Goal: Transaction & Acquisition: Purchase product/service

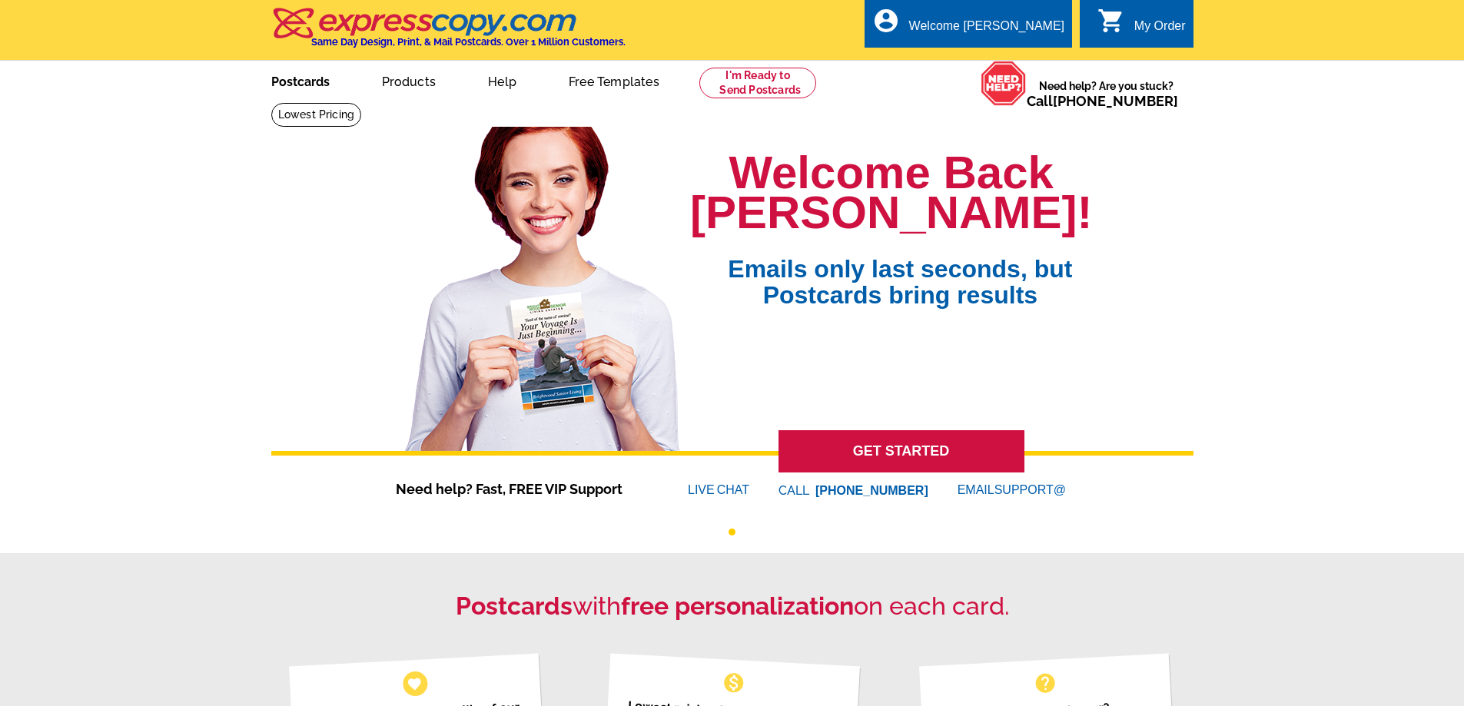
click at [267, 88] on link "Postcards" at bounding box center [301, 80] width 108 height 36
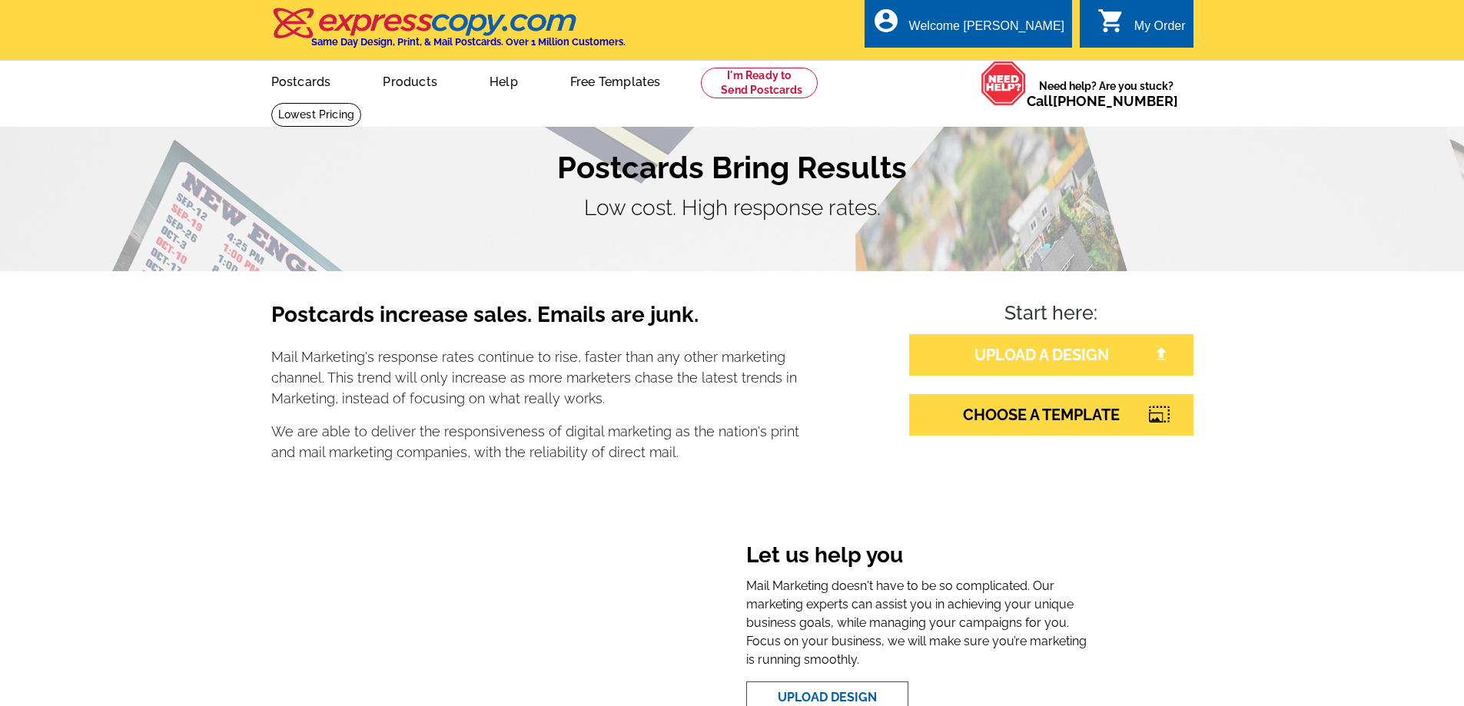
click at [1040, 349] on link "UPLOAD A DESIGN" at bounding box center [1051, 355] width 284 height 42
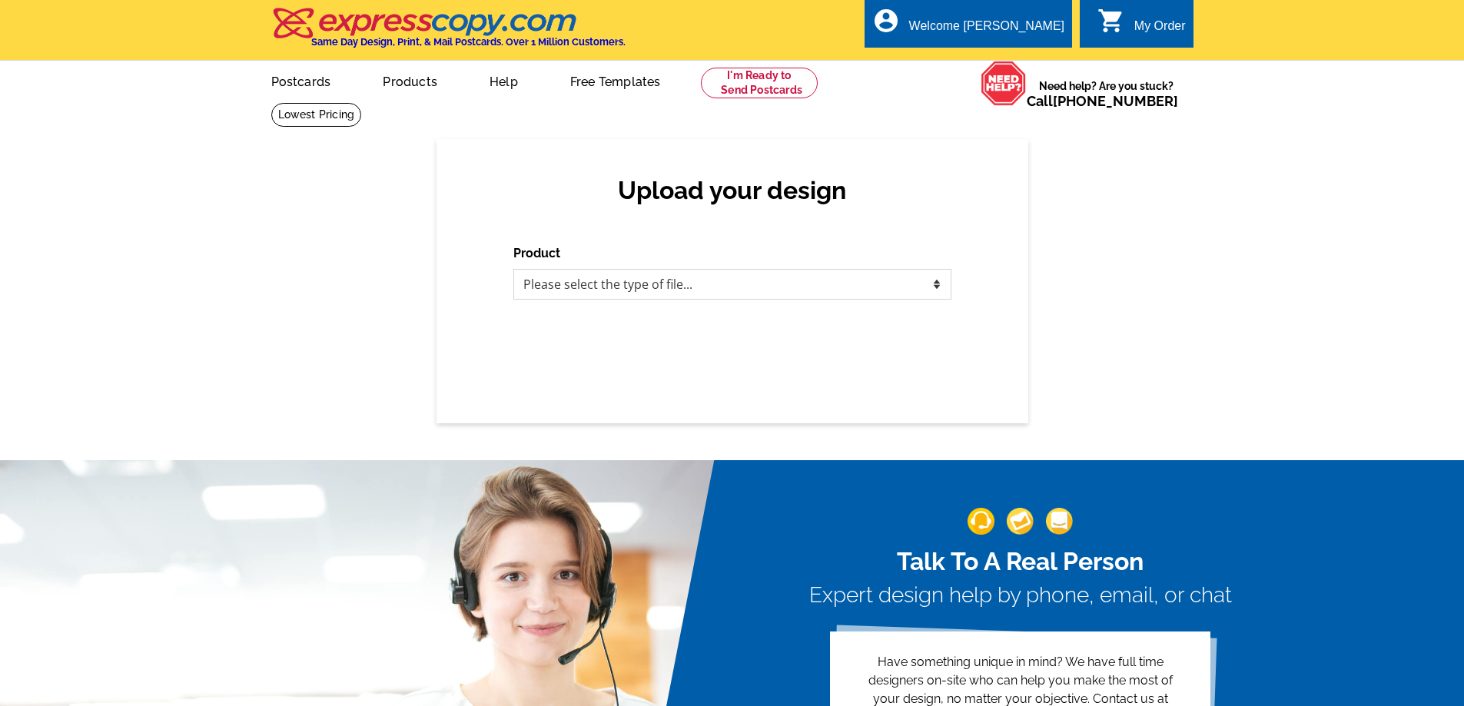
click at [739, 287] on select "Please select the type of file... Postcards Business Cards Letters and flyers G…" at bounding box center [732, 284] width 438 height 31
select select "1"
click at [513, 270] on select "Please select the type of file... Postcards Business Cards Letters and flyers G…" at bounding box center [732, 284] width 438 height 31
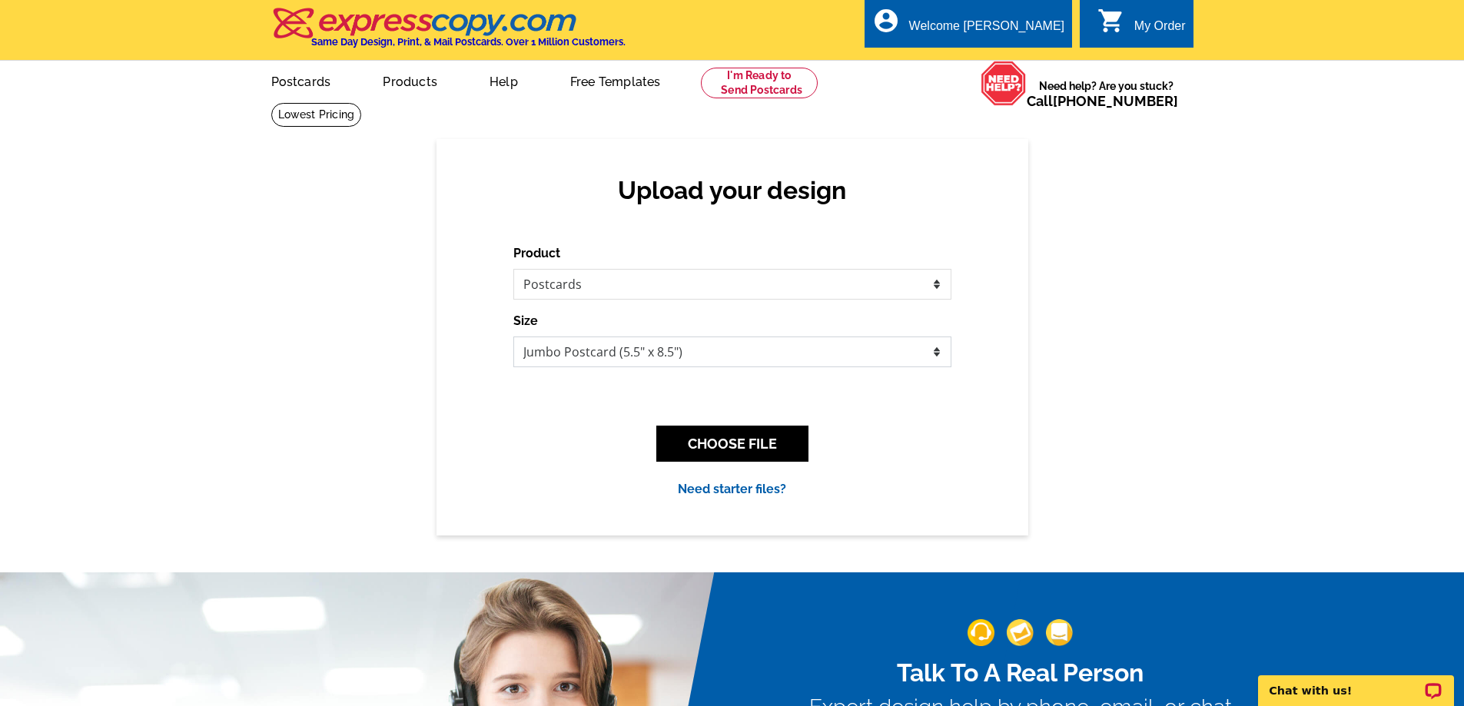
click at [654, 359] on select "Jumbo Postcard (5.5" x 8.5") Regular Postcard (4.25" x 5.6") Panoramic Postcard…" at bounding box center [732, 352] width 438 height 31
select select "1"
click at [513, 337] on select "Jumbo Postcard (5.5" x 8.5") Regular Postcard (4.25" x 5.6") Panoramic Postcard…" at bounding box center [732, 352] width 438 height 31
click at [721, 456] on button "CHOOSE FILE" at bounding box center [732, 444] width 152 height 36
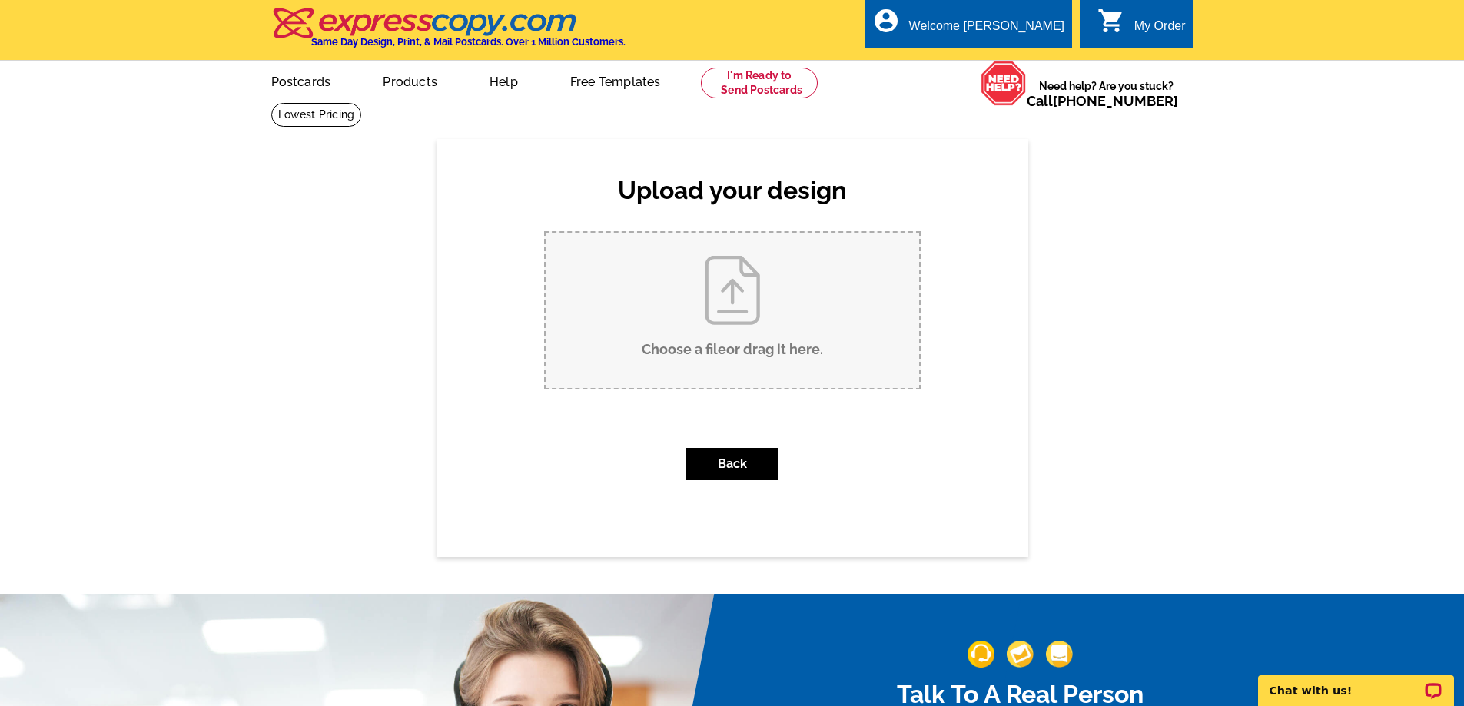
click at [706, 323] on input "Choose a file or drag it here ." at bounding box center [733, 310] width 374 height 155
type input "C:\fakepath\Just Sold 5.6 x 4.25 Postcard - 37 Peggy Lane.pdf"
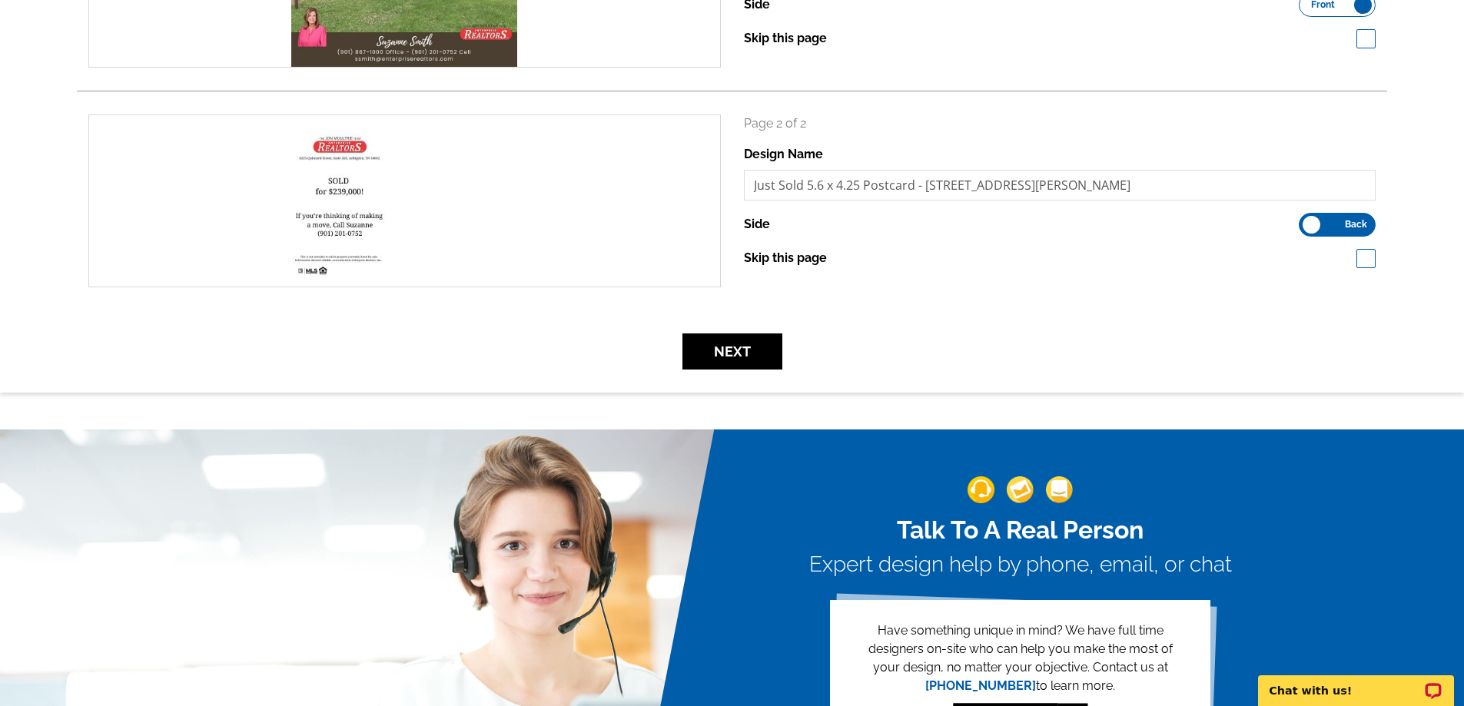
scroll to position [384, 0]
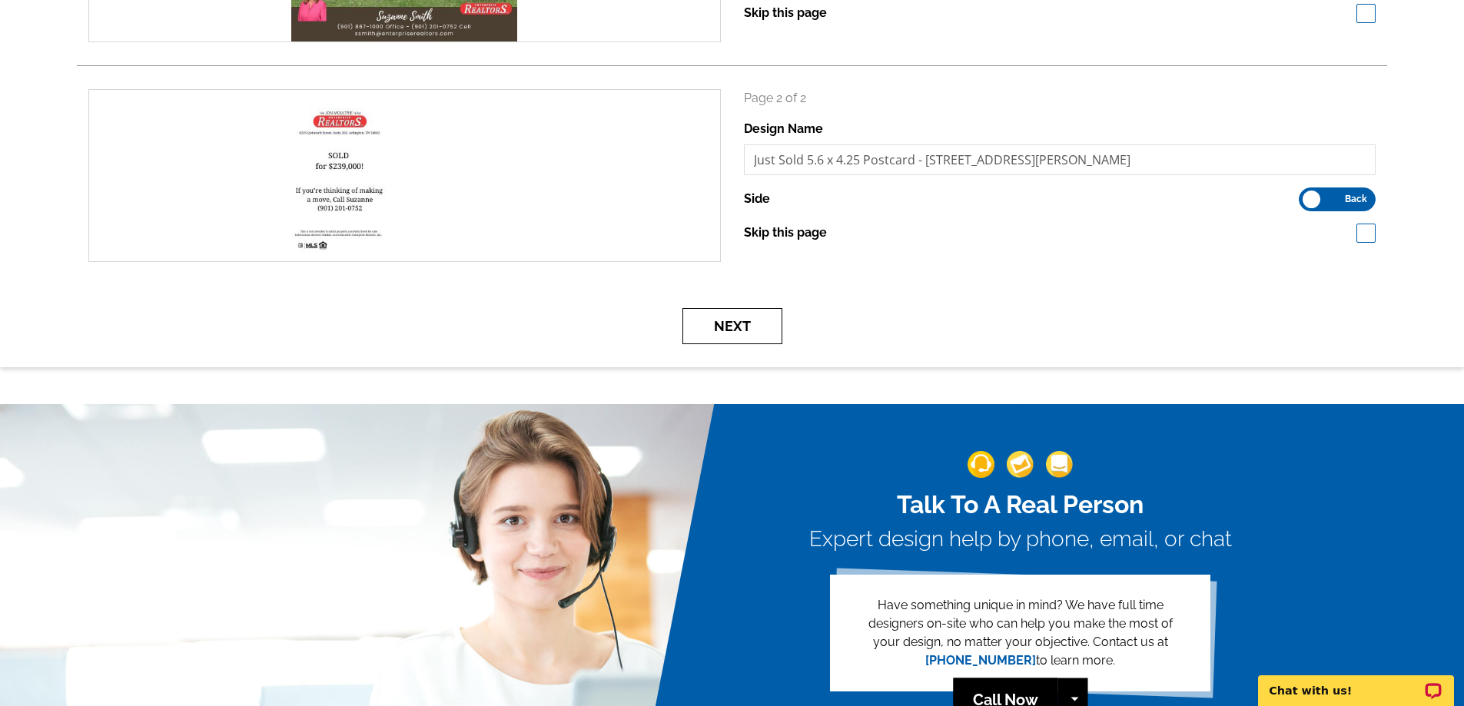
click at [748, 339] on button "Next" at bounding box center [733, 326] width 100 height 36
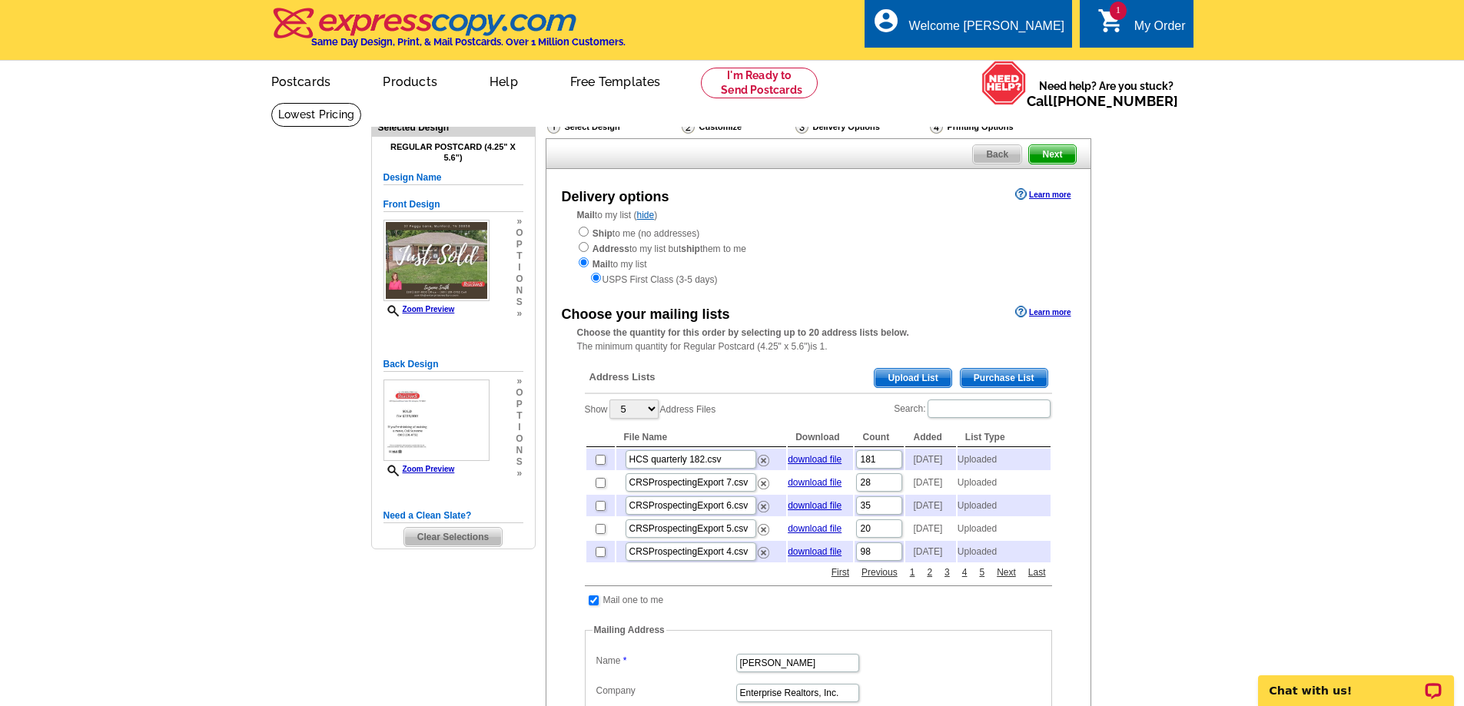
click at [902, 376] on span "Upload List" at bounding box center [913, 378] width 76 height 18
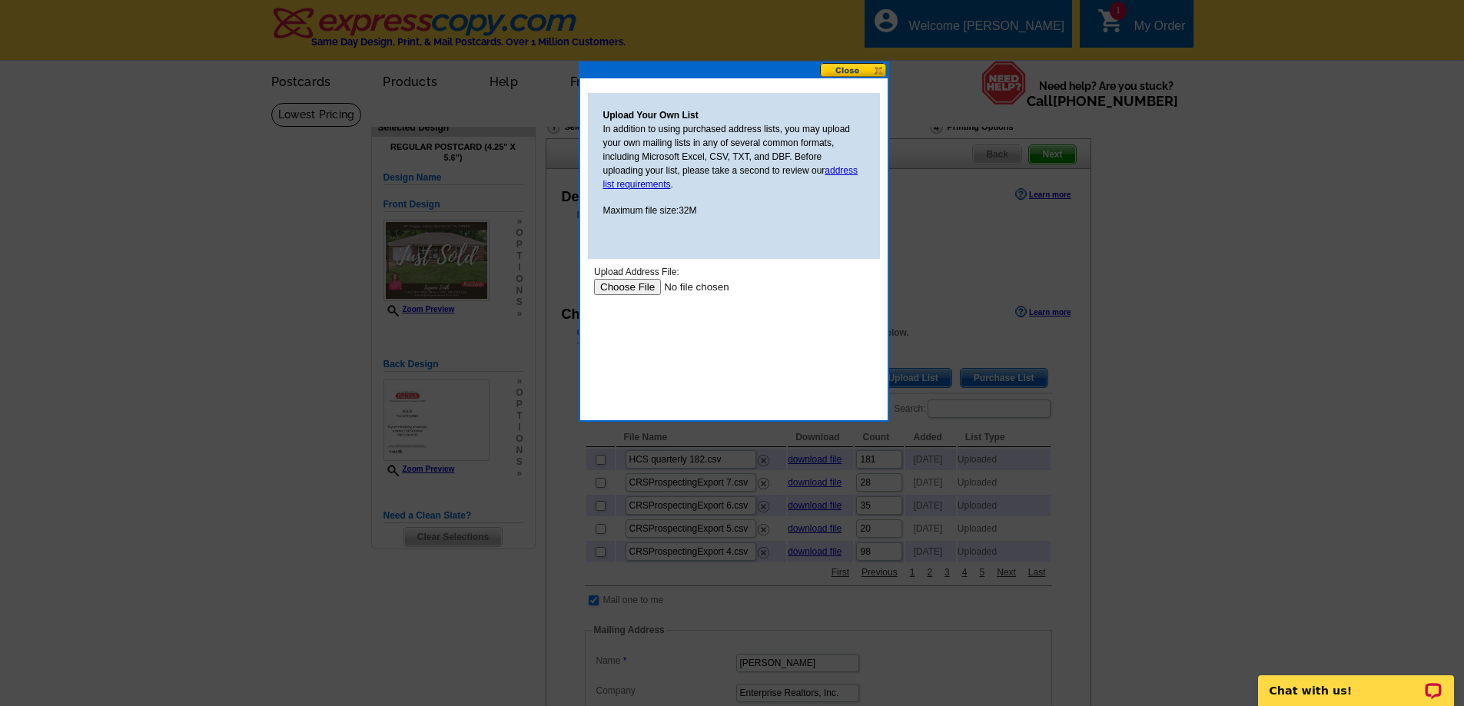
click at [645, 290] on input "file" at bounding box center [690, 287] width 194 height 16
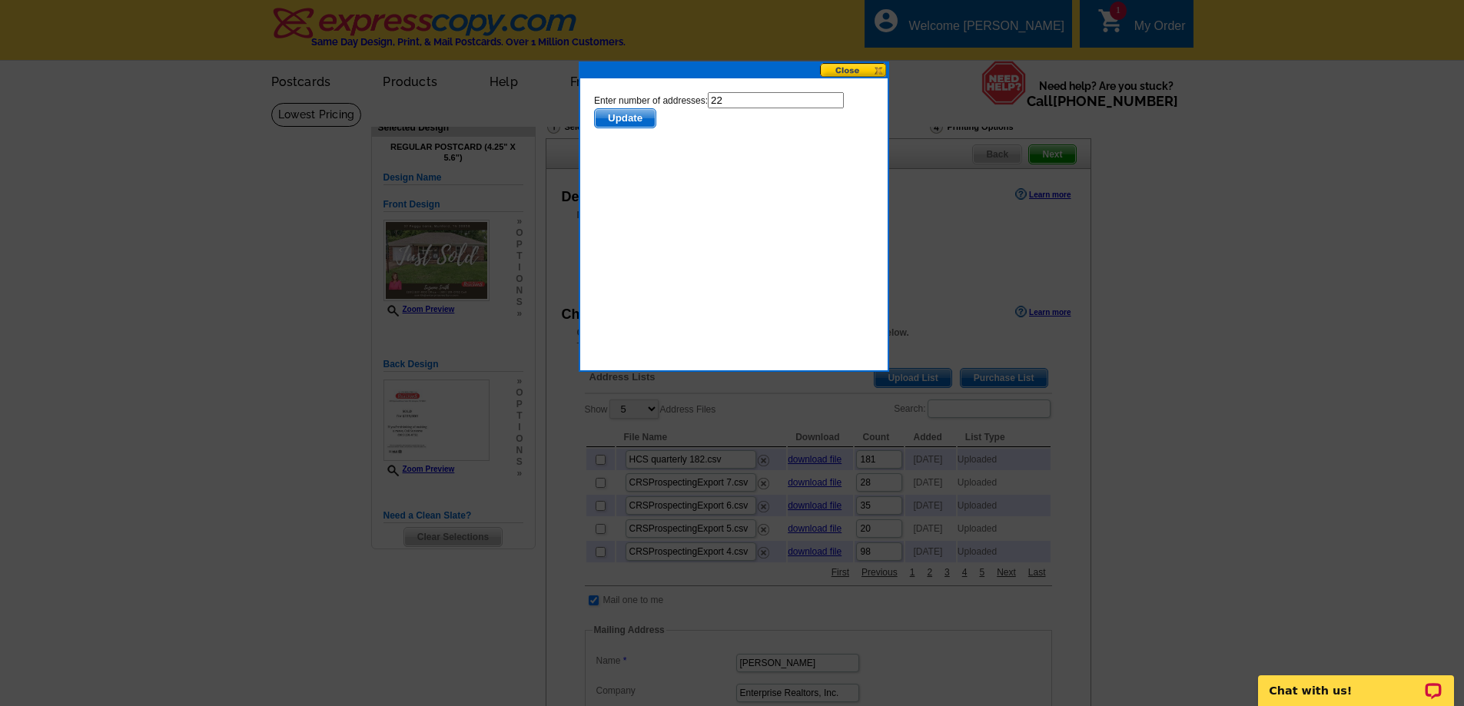
click at [802, 98] on input "22" at bounding box center [775, 100] width 136 height 16
type input "21"
click at [624, 118] on span "Update" at bounding box center [624, 118] width 61 height 18
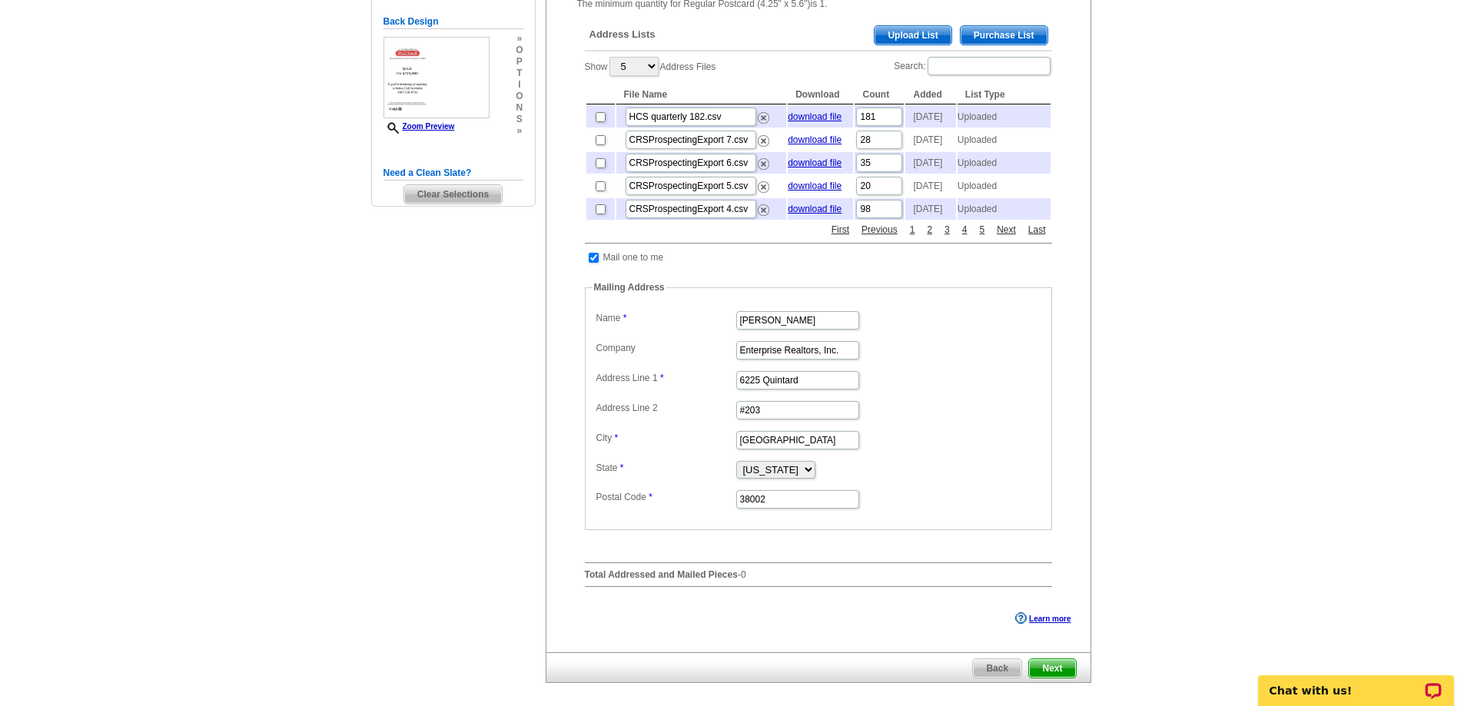
scroll to position [384, 0]
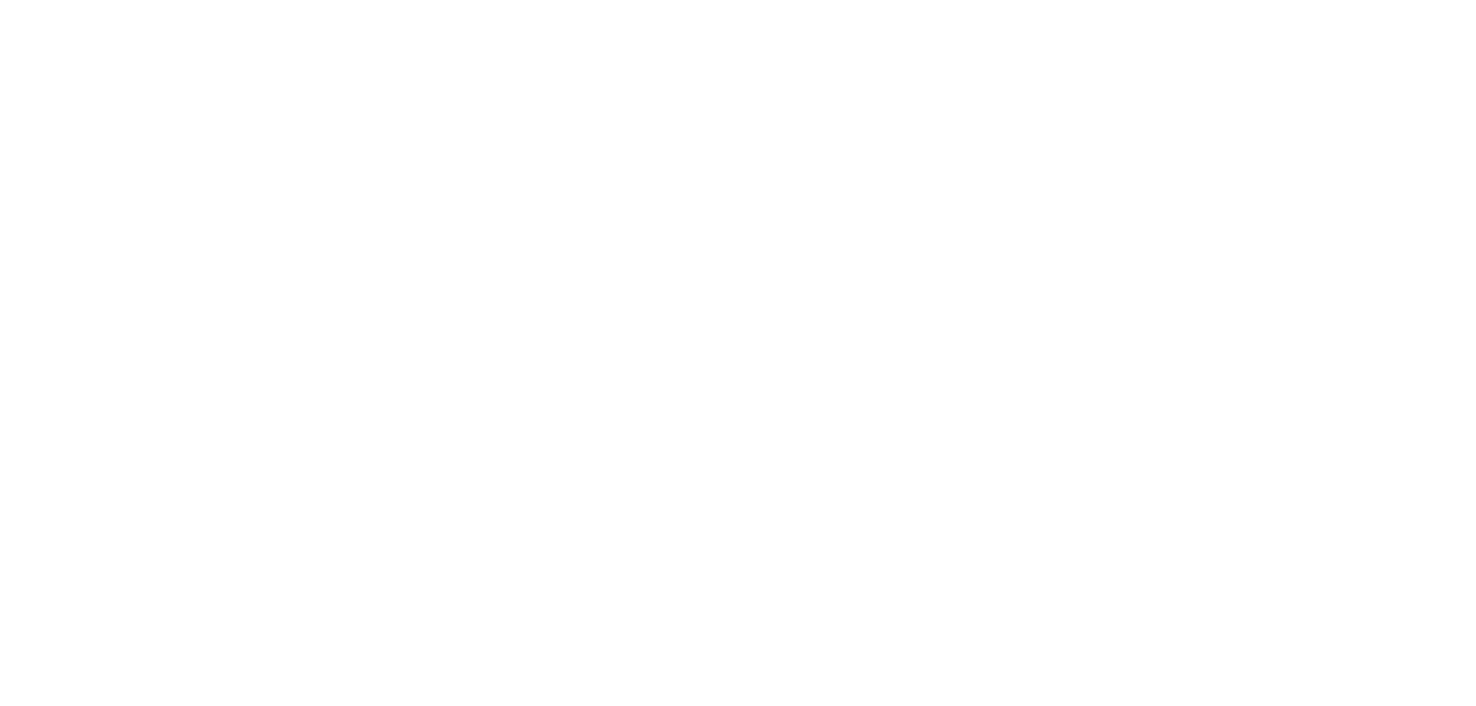
click at [772, 0] on html at bounding box center [738, 0] width 1476 height 0
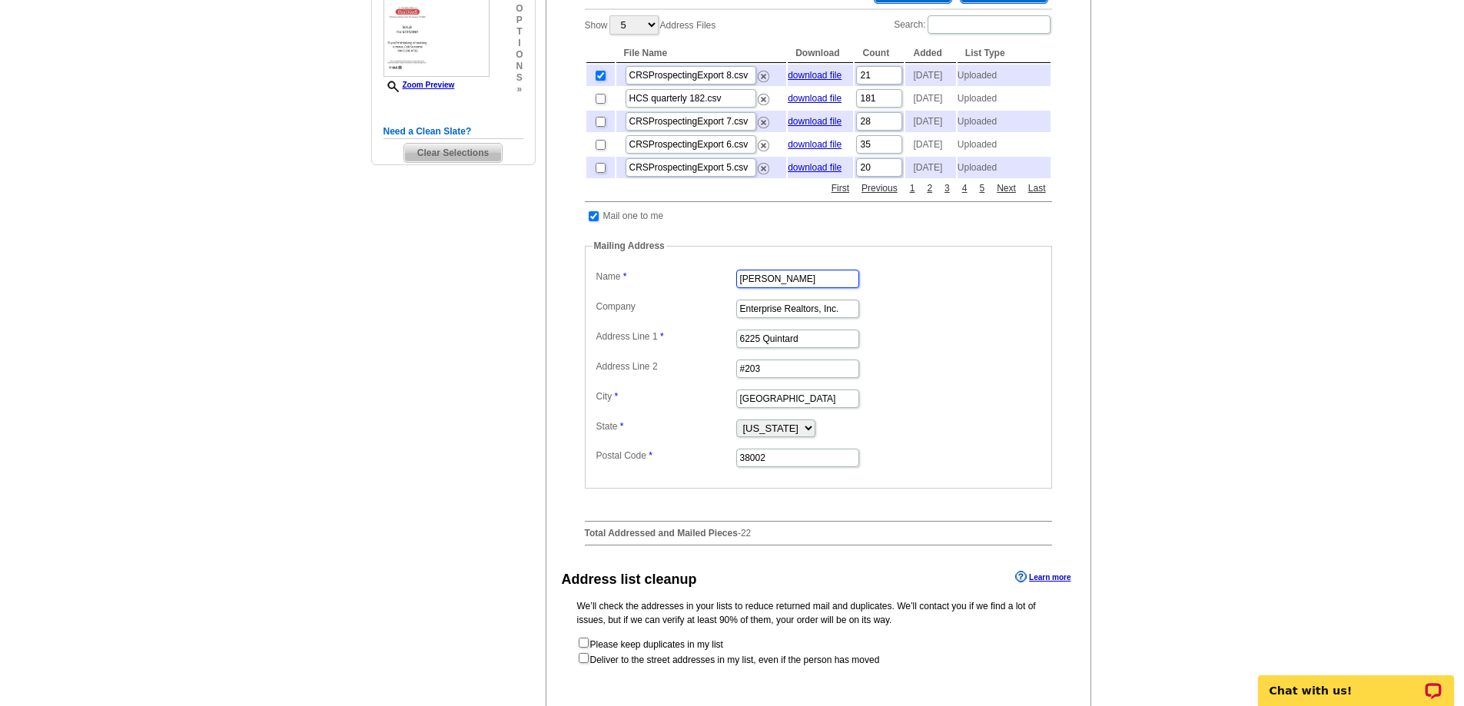
click at [770, 288] on input "Hannah Smith" at bounding box center [797, 279] width 123 height 18
type input "Suzanne Smith"
click at [943, 380] on dd "#203" at bounding box center [819, 368] width 452 height 24
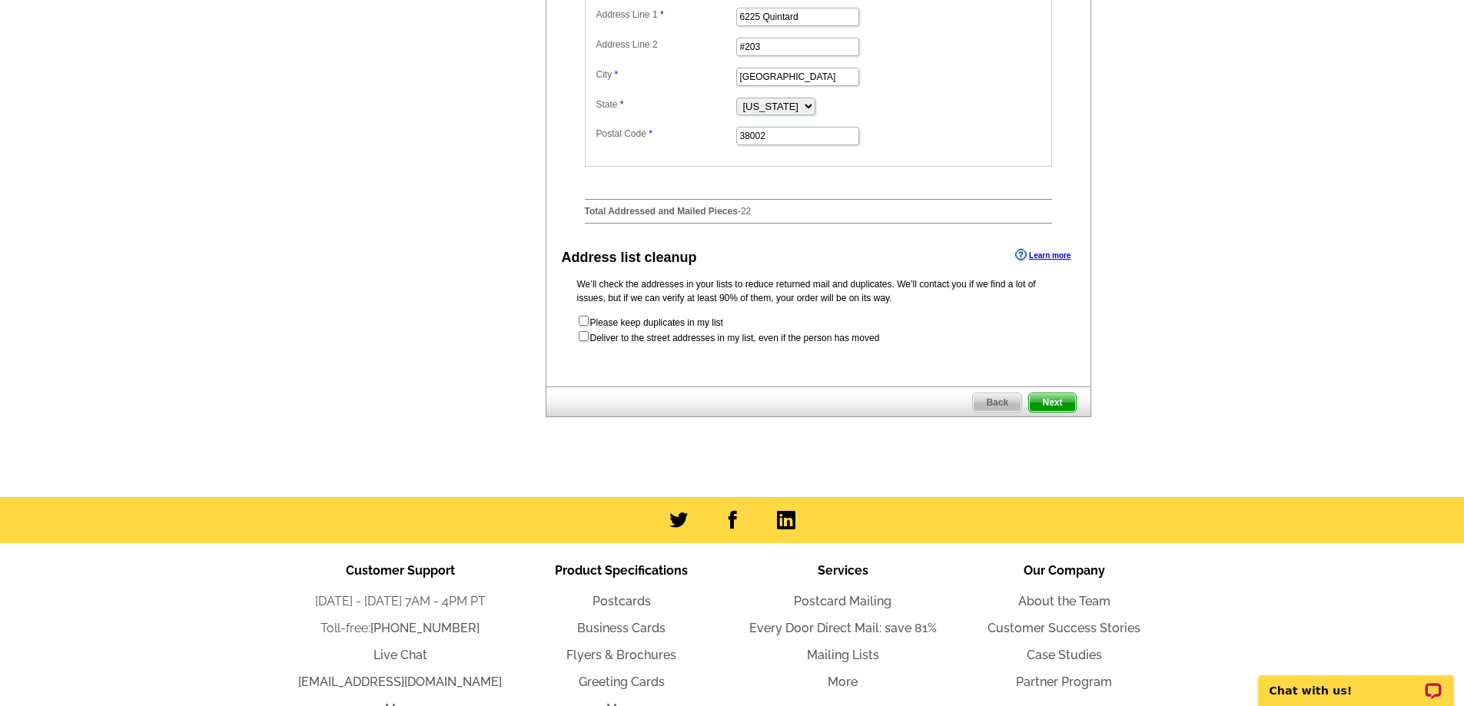
scroll to position [769, 0]
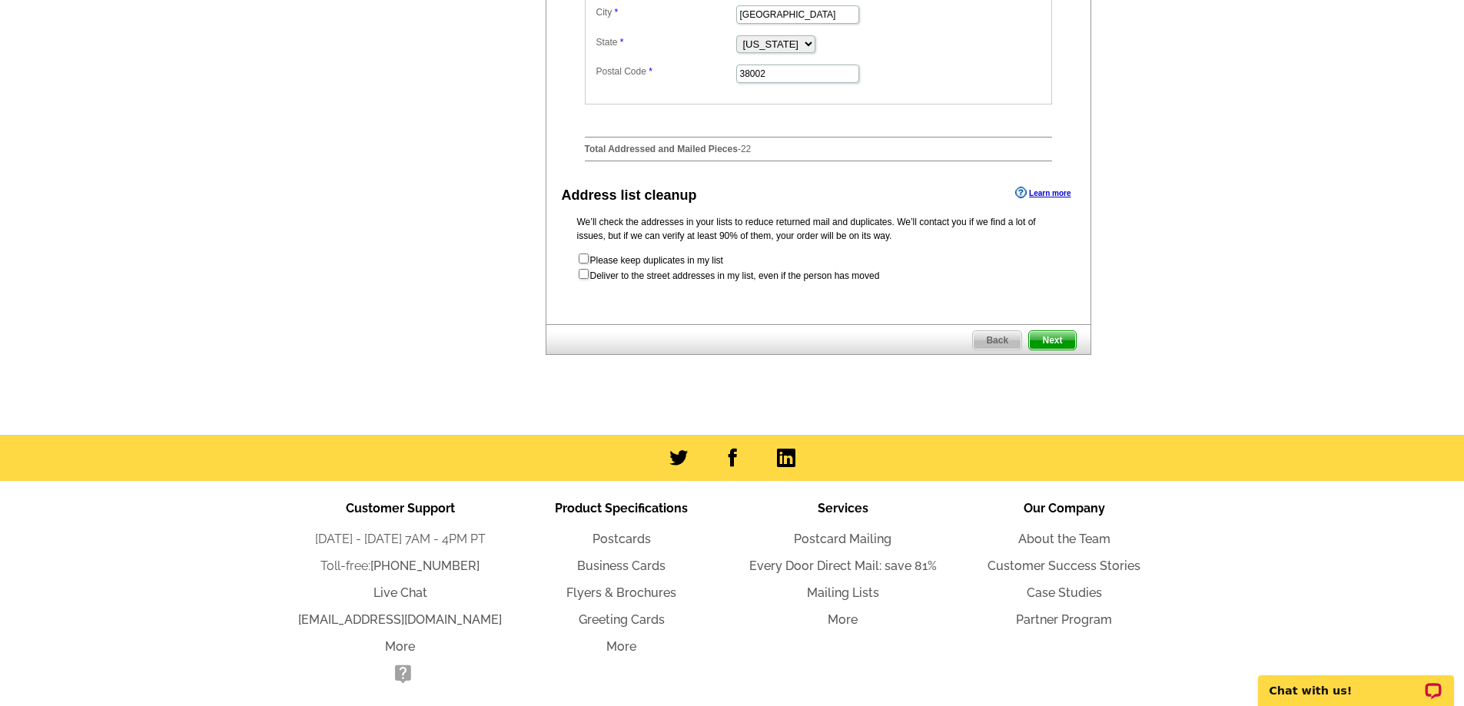
click at [1050, 350] on span "Next" at bounding box center [1052, 340] width 46 height 18
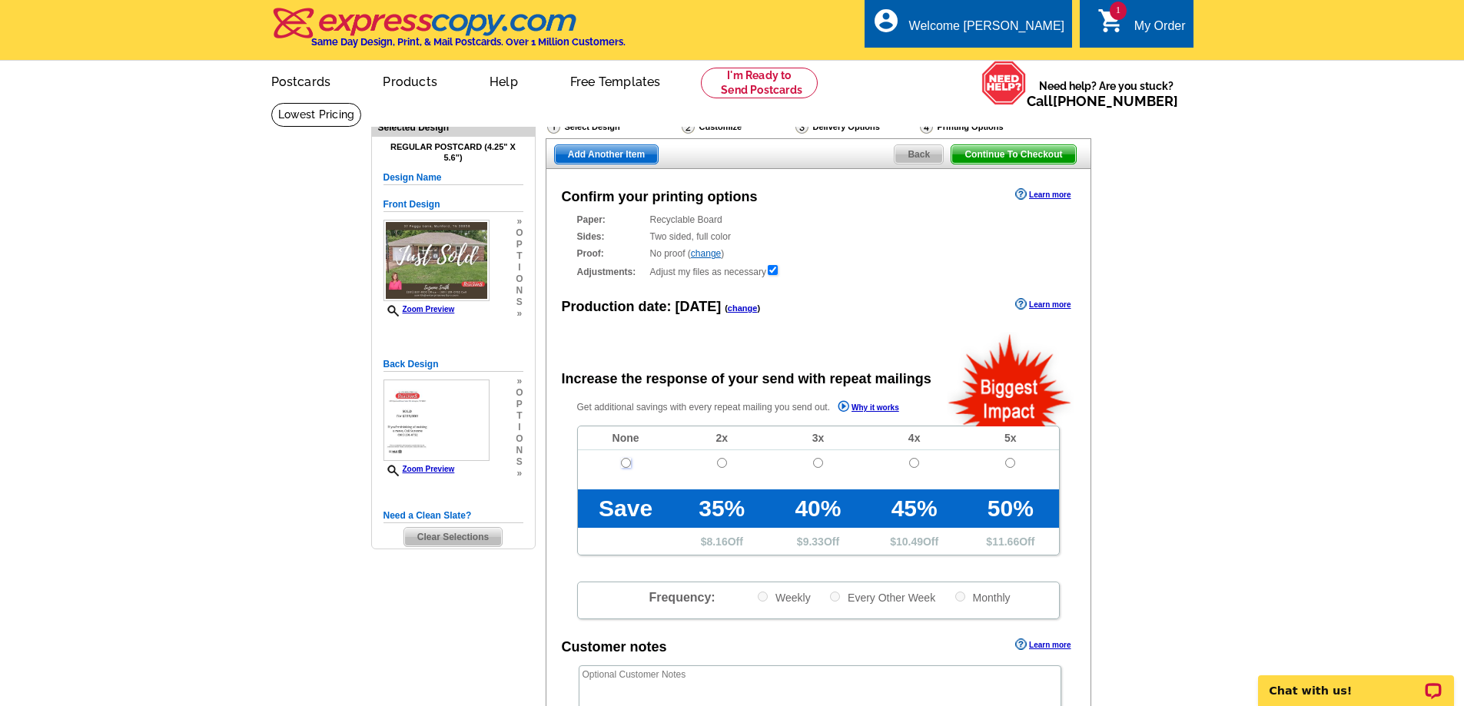
click at [627, 465] on input "radio" at bounding box center [626, 463] width 10 height 10
radio input "true"
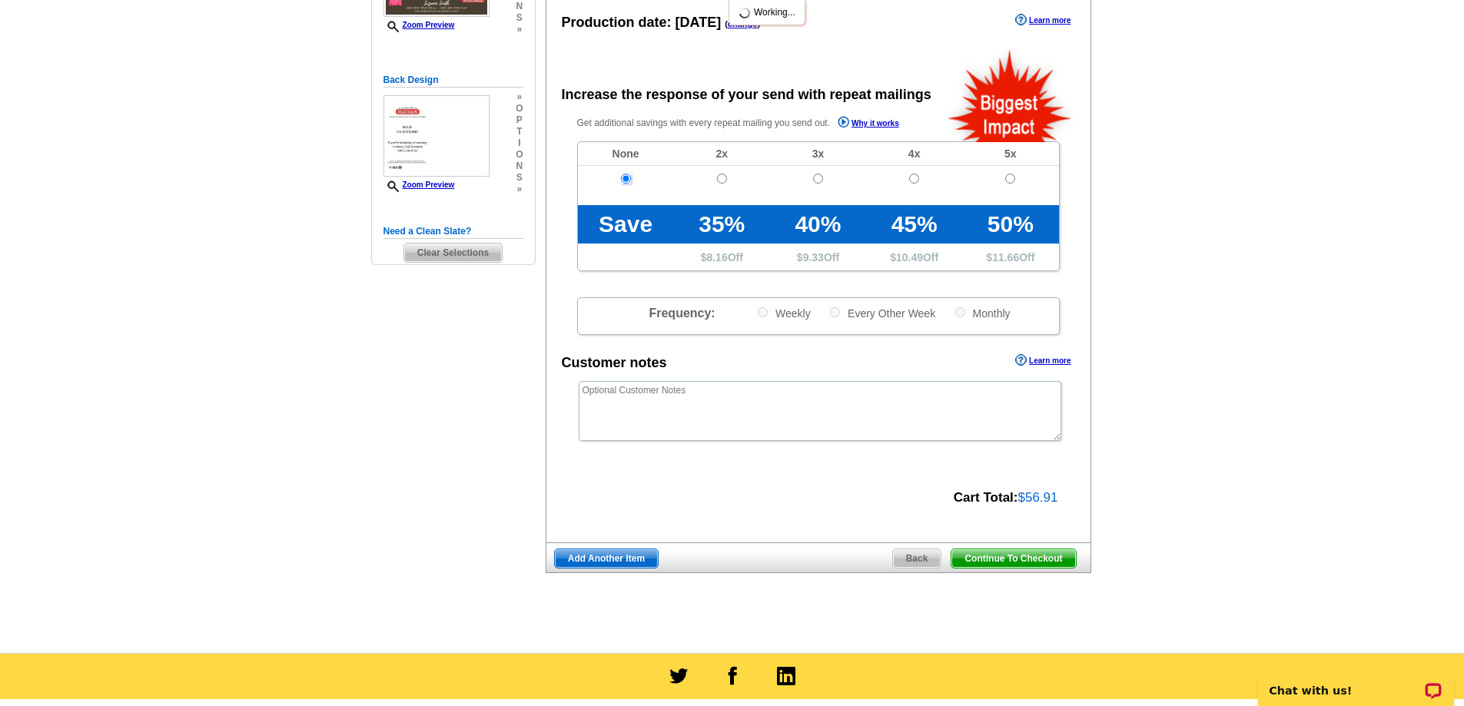
scroll to position [307, 0]
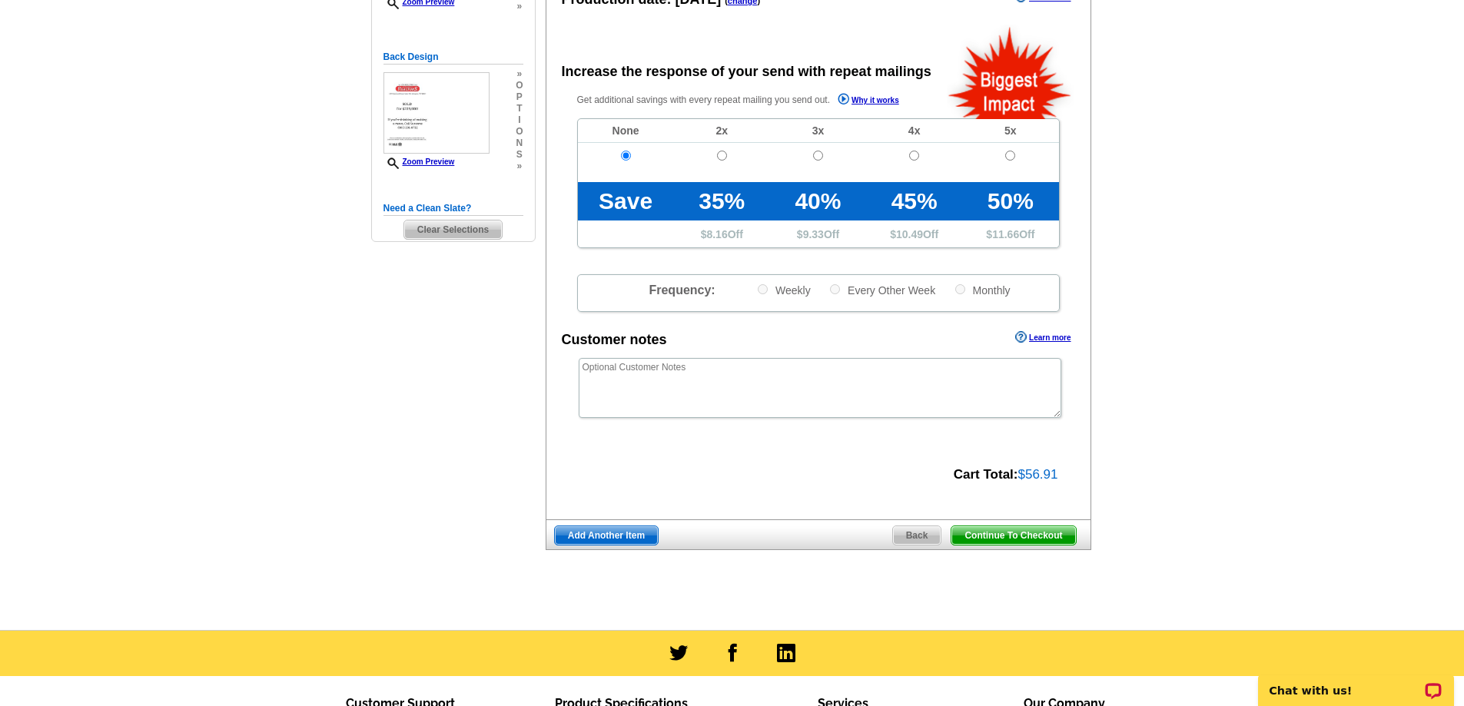
drag, startPoint x: 616, startPoint y: 547, endPoint x: 602, endPoint y: 526, distance: 24.9
click at [616, 545] on span "Add Another Item" at bounding box center [606, 536] width 103 height 18
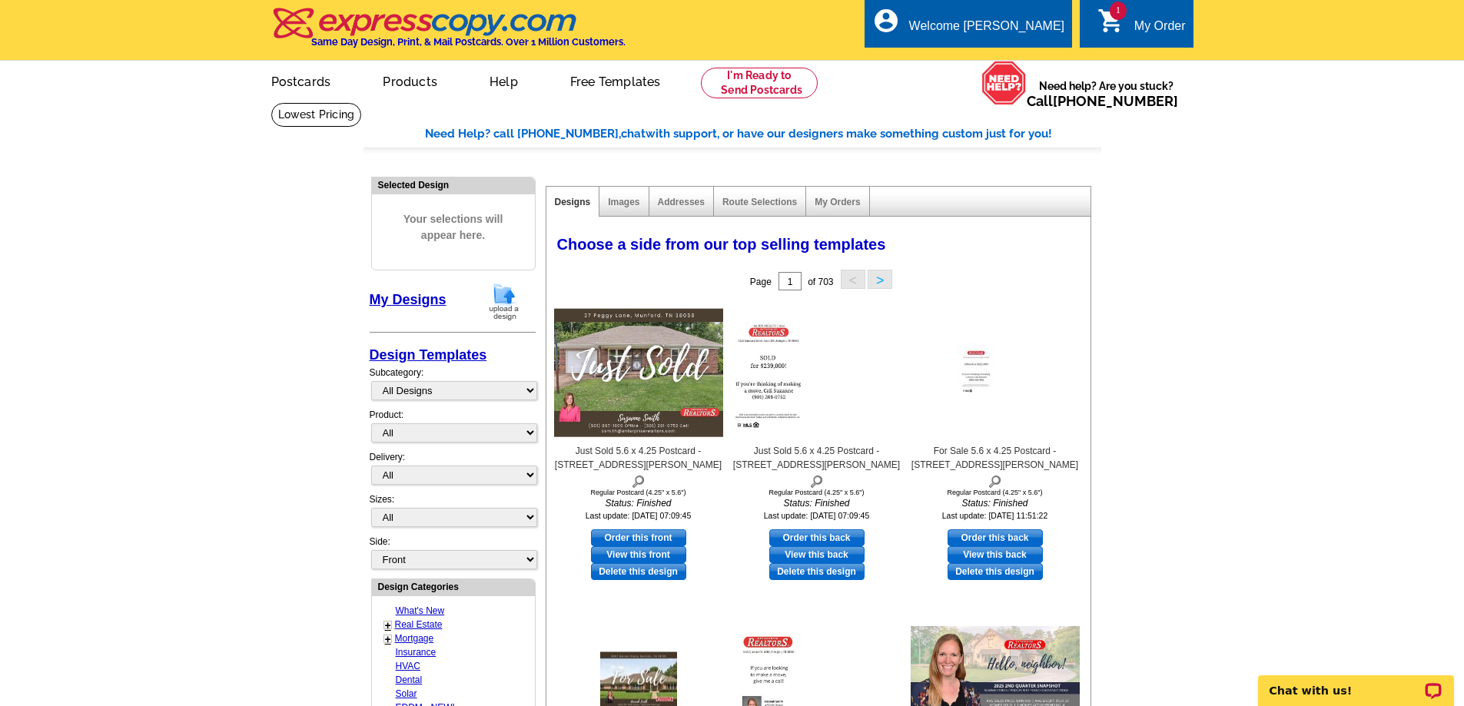
click at [499, 300] on img at bounding box center [504, 301] width 40 height 39
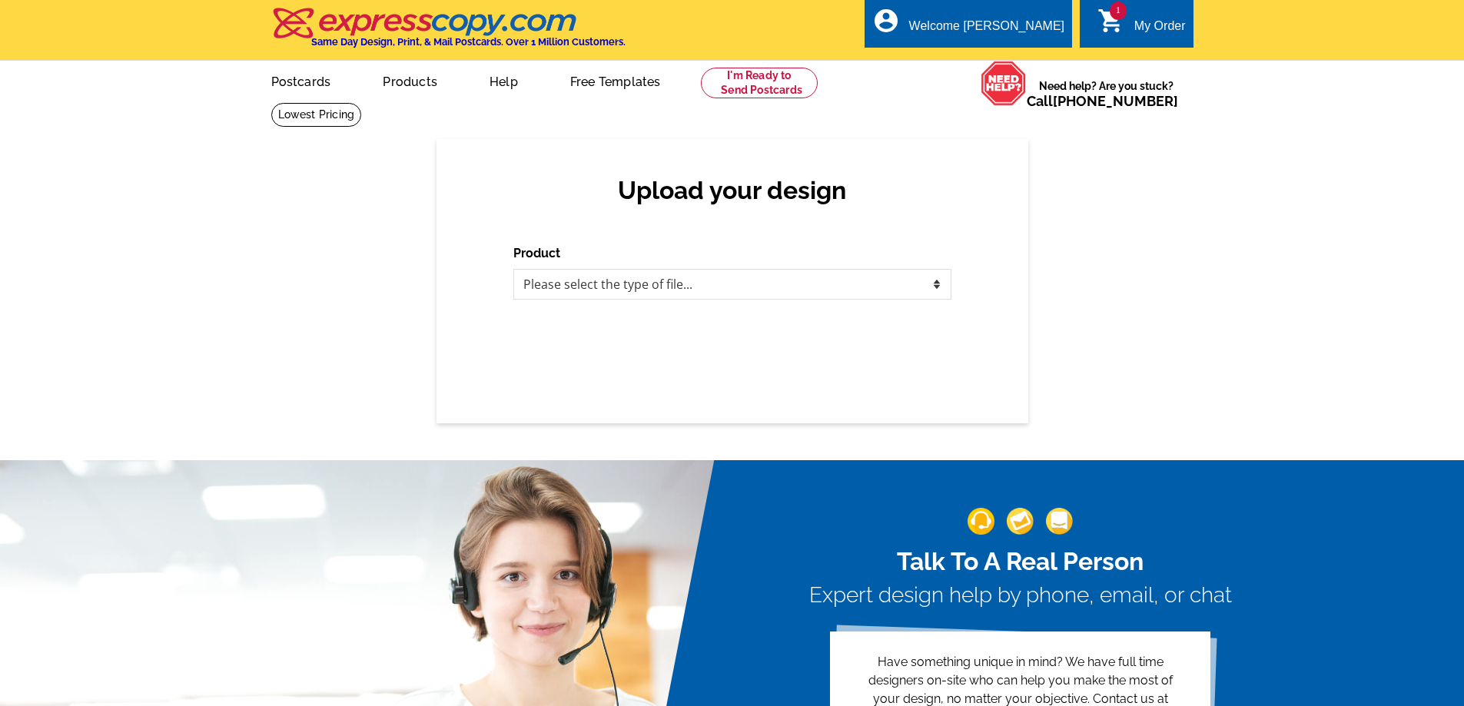
select select "1"
click at [513, 270] on select "Please select the type of file... Postcards Business Cards Letters and flyers G…" at bounding box center [732, 284] width 438 height 31
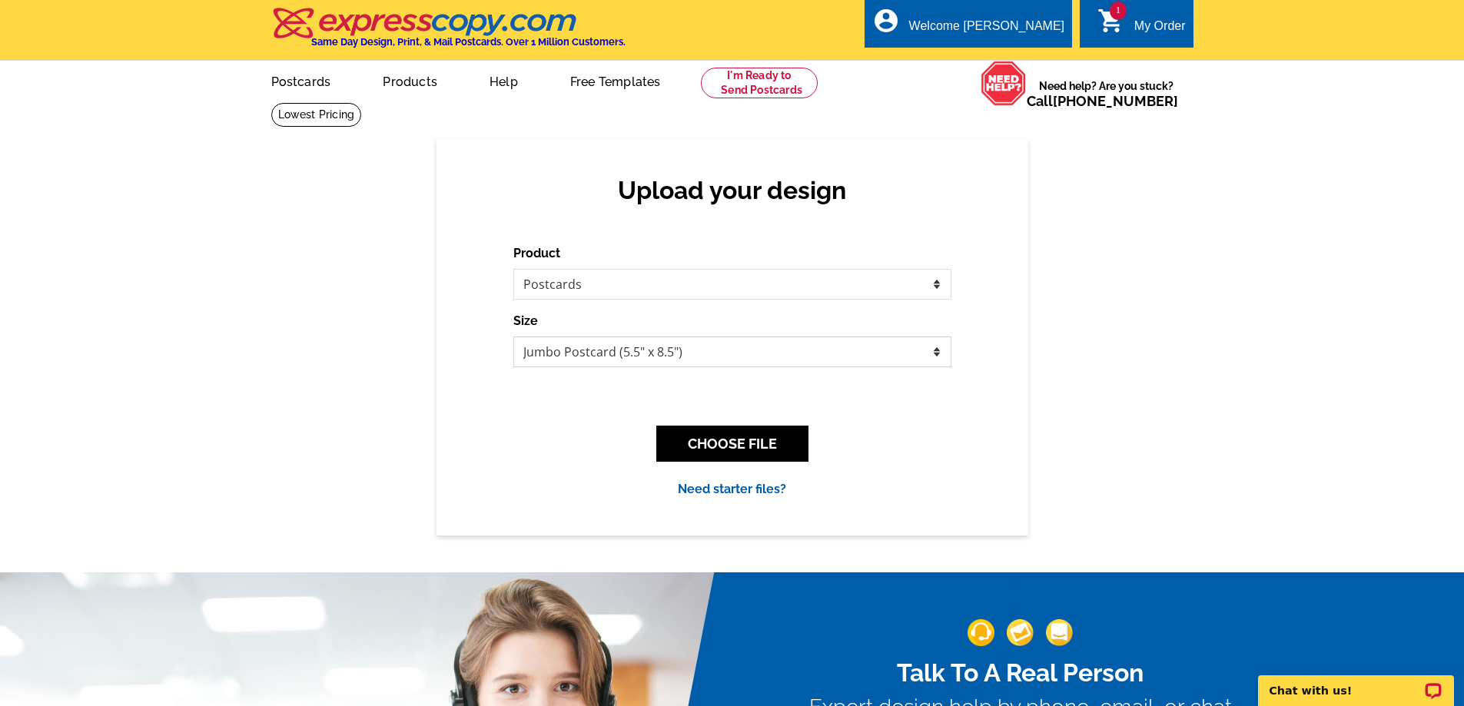
click at [620, 353] on select "Jumbo Postcard (5.5" x 8.5") Regular Postcard (4.25" x 5.6") Panoramic Postcard…" at bounding box center [732, 352] width 438 height 31
select select "1"
click at [513, 337] on select "Jumbo Postcard (5.5" x 8.5") Regular Postcard (4.25" x 5.6") Panoramic Postcard…" at bounding box center [732, 352] width 438 height 31
click at [718, 438] on button "CHOOSE FILE" at bounding box center [732, 444] width 152 height 36
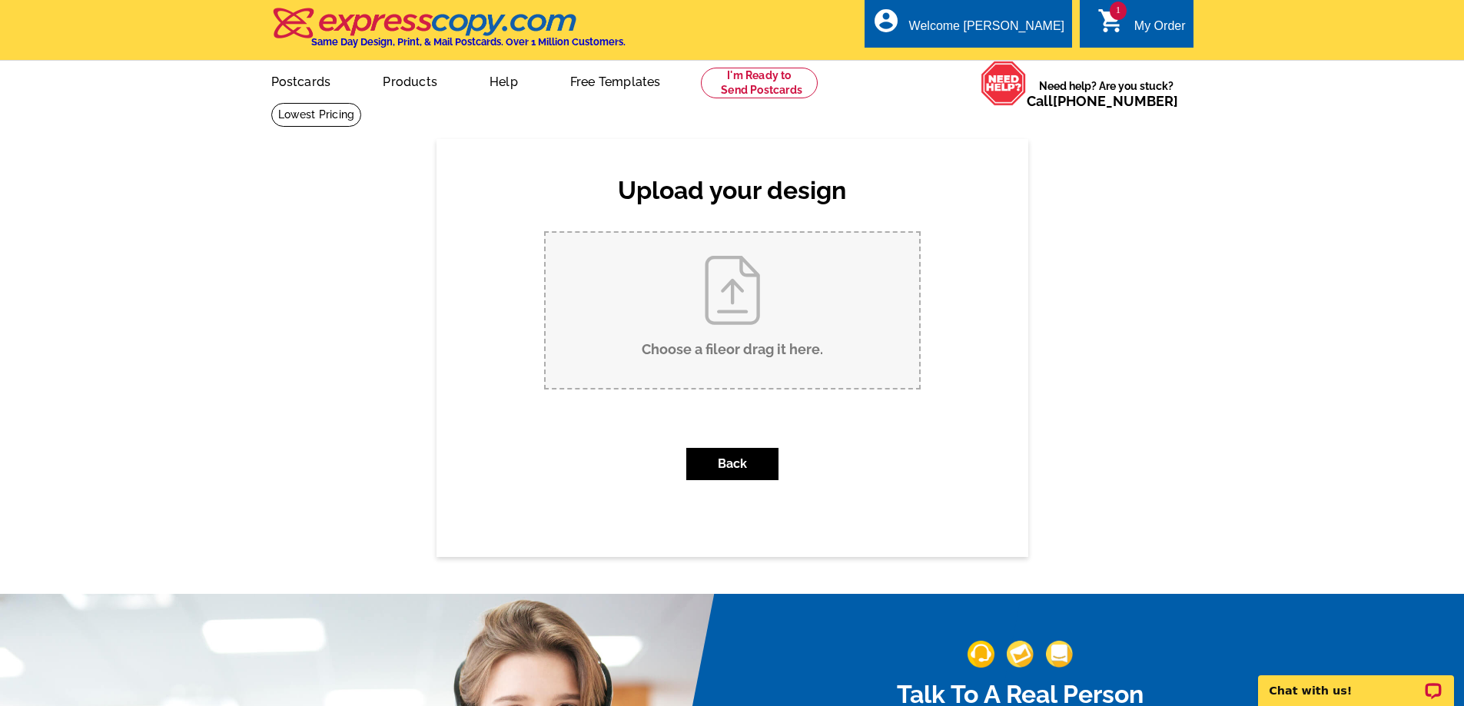
click at [721, 335] on input "Choose a file or drag it here ." at bounding box center [733, 310] width 374 height 155
type input "C:\fakepath\Just Sold 5.6 x 4.25 Postcard - 35 Stirling Cove.pdf"
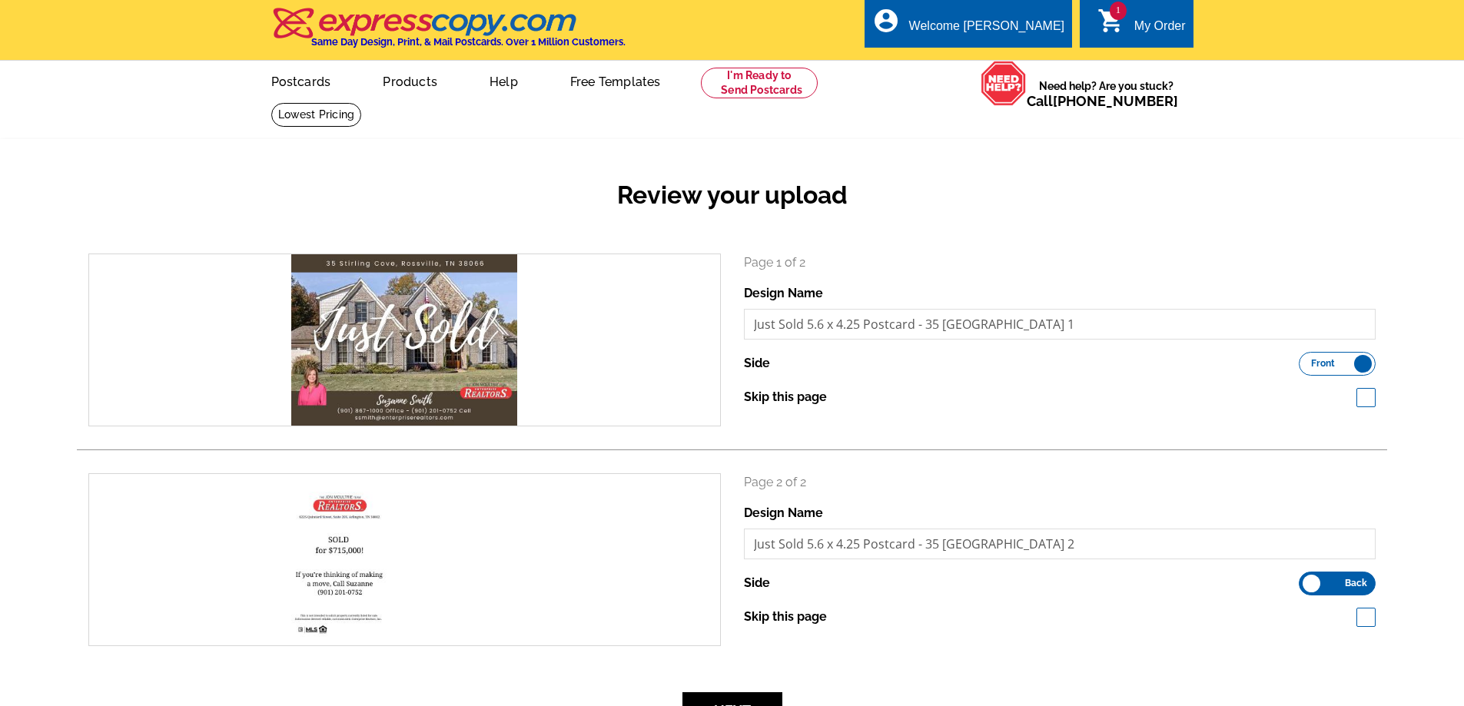
scroll to position [307, 0]
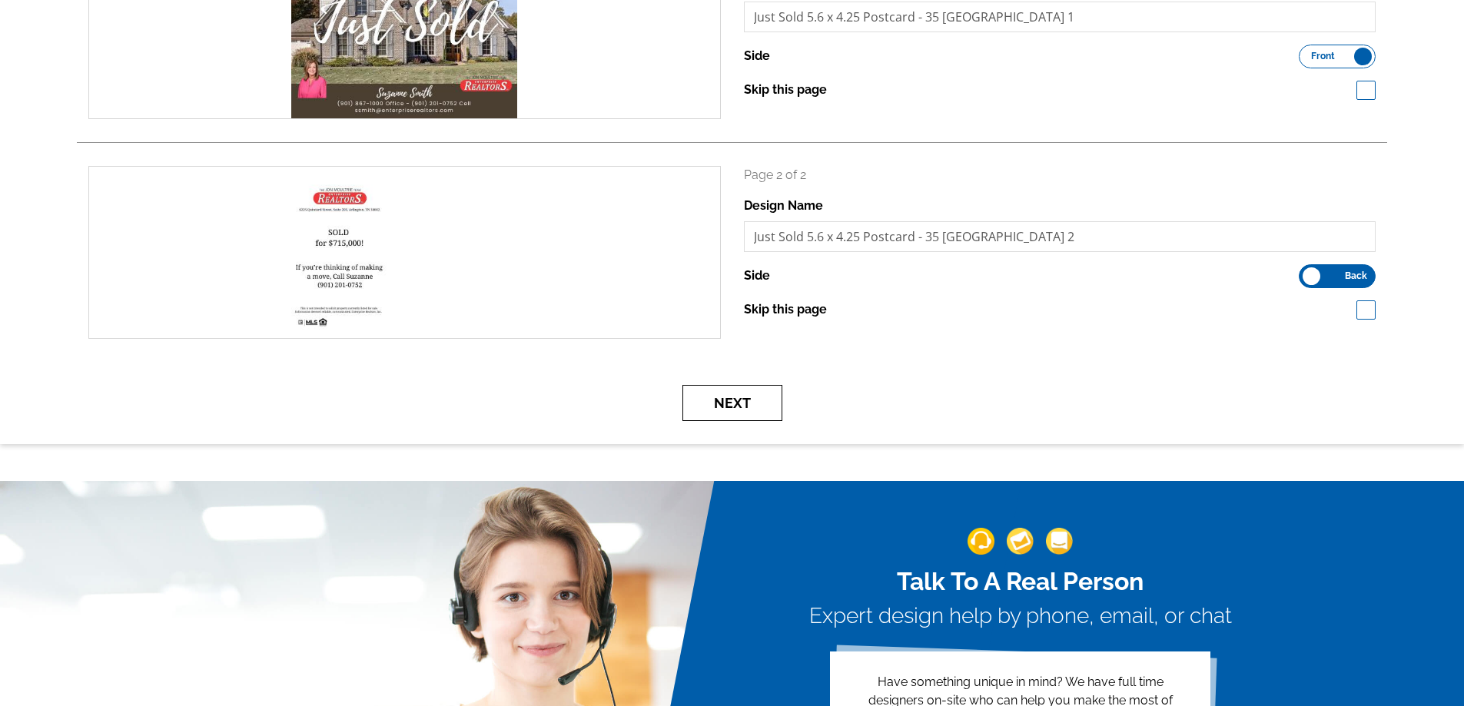
click at [703, 405] on button "Next" at bounding box center [733, 403] width 100 height 36
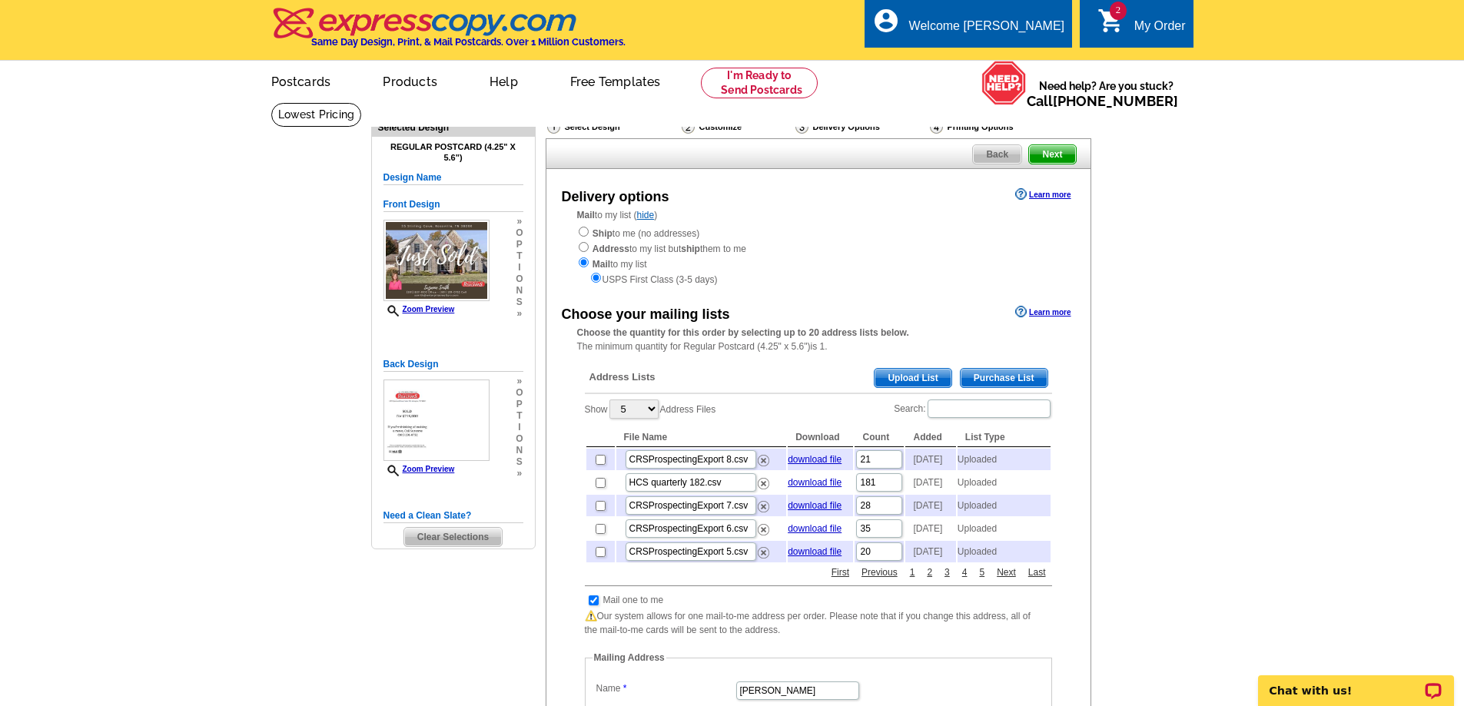
click at [917, 377] on span "Upload List" at bounding box center [913, 378] width 76 height 18
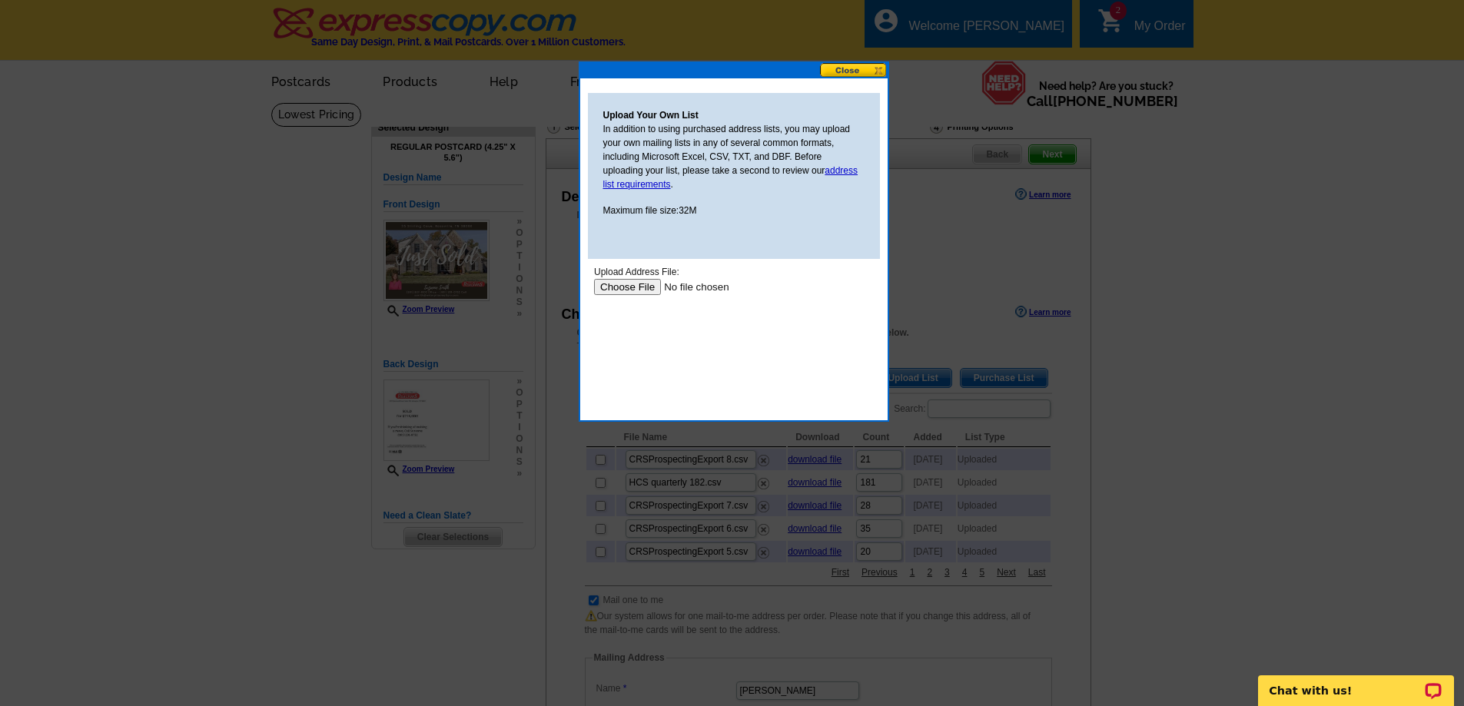
click at [636, 290] on input "file" at bounding box center [690, 287] width 194 height 16
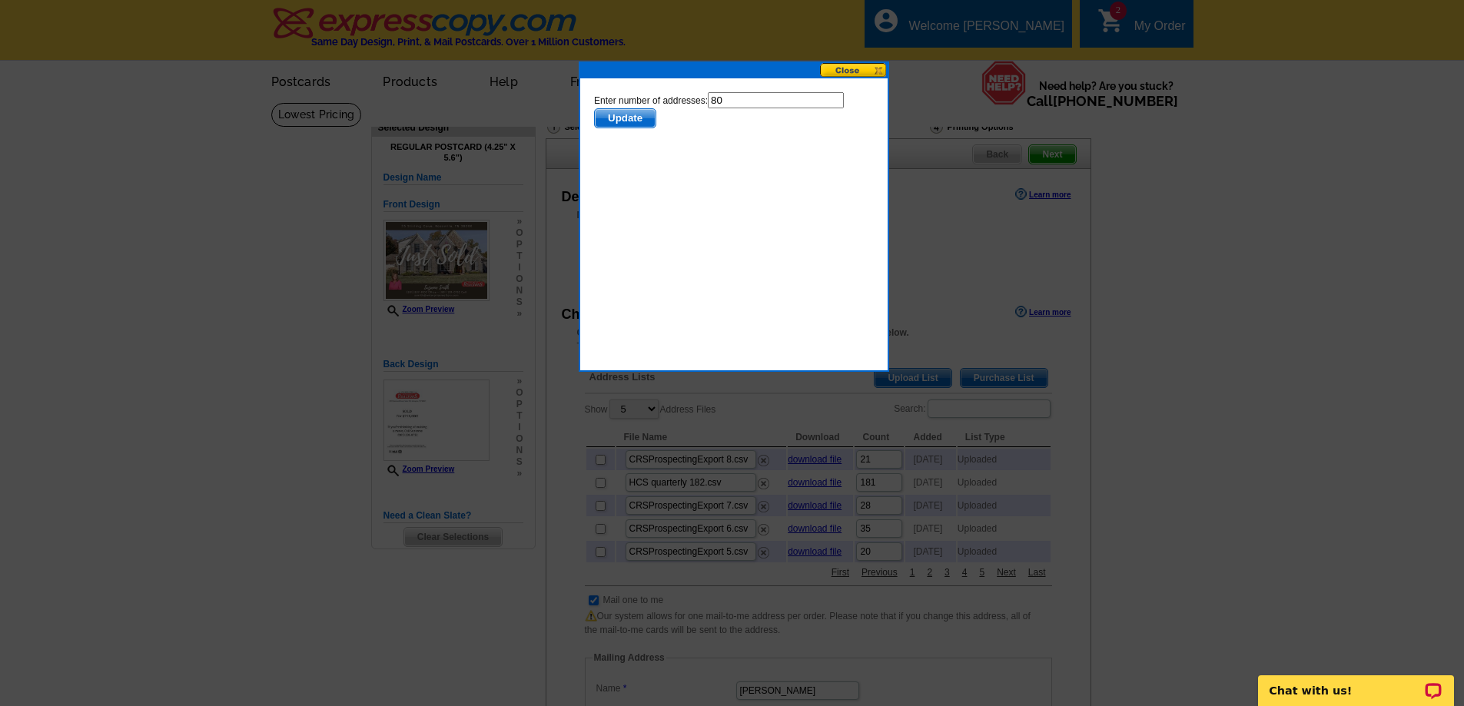
click at [748, 100] on input "80" at bounding box center [775, 100] width 136 height 16
type input "79"
click at [629, 118] on span "Update" at bounding box center [624, 118] width 61 height 18
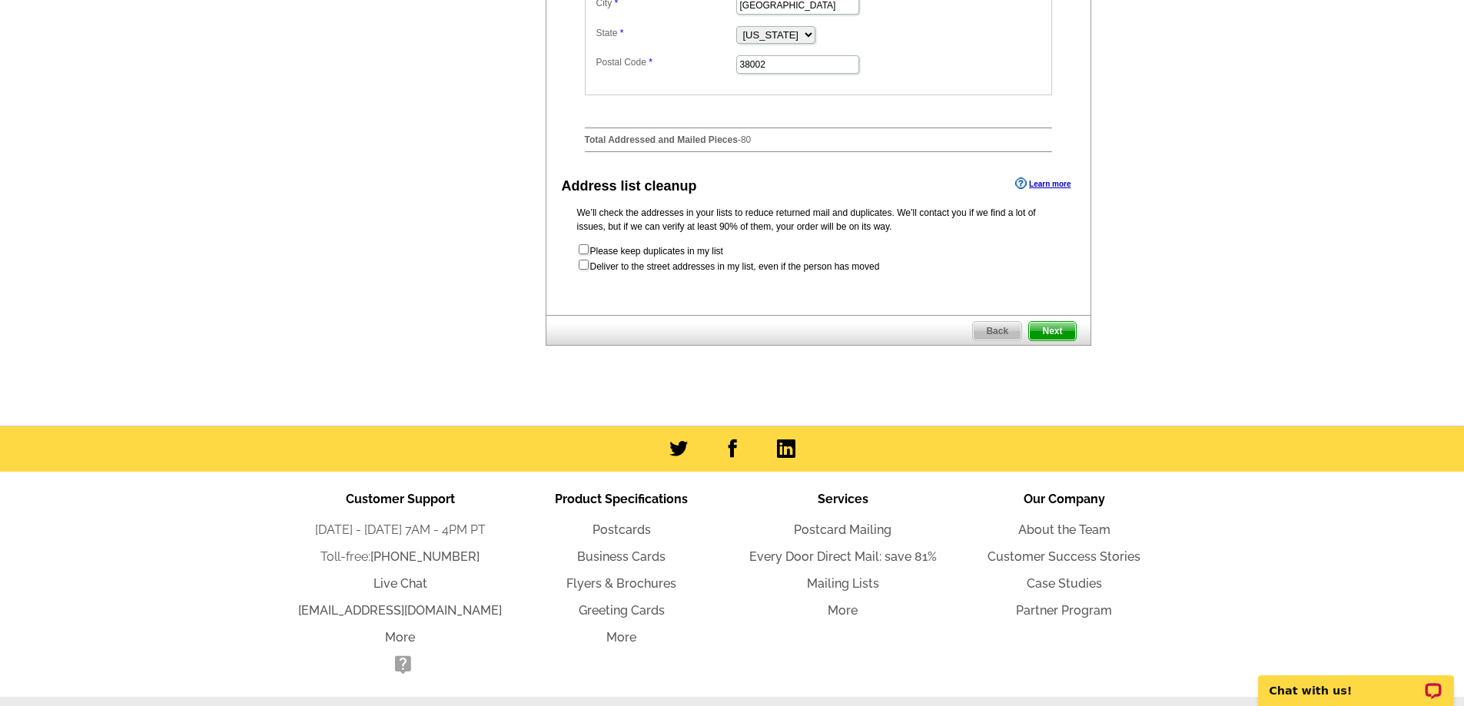
scroll to position [846, 0]
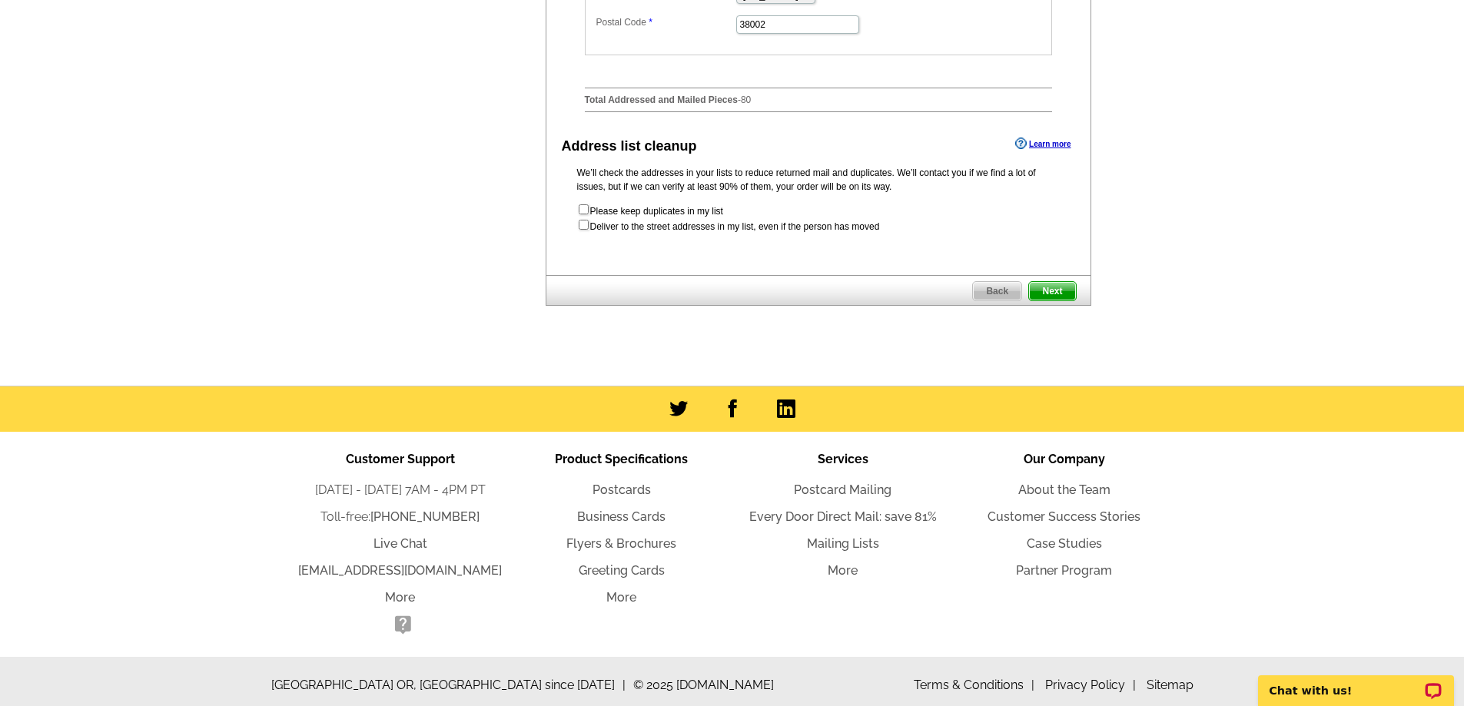
click at [1062, 301] on span "Next" at bounding box center [1052, 291] width 46 height 18
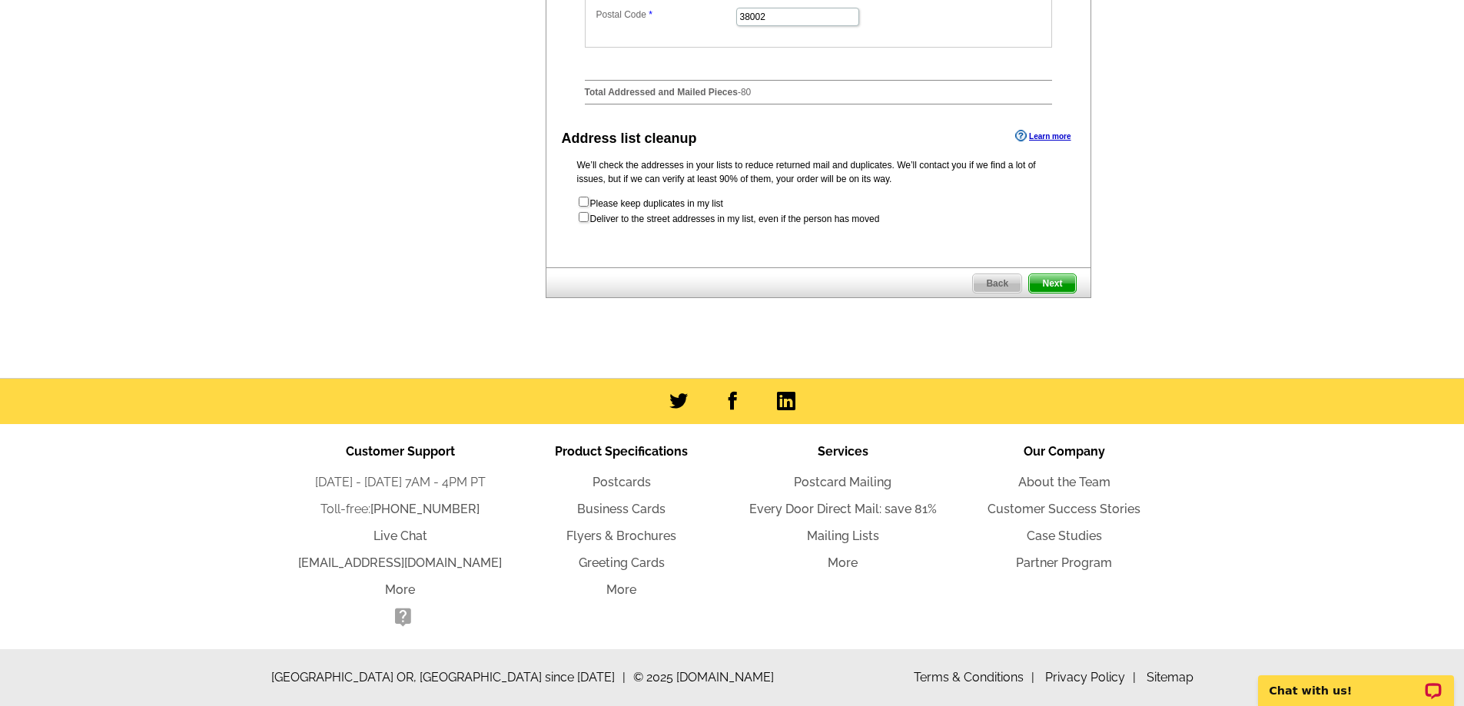
scroll to position [0, 0]
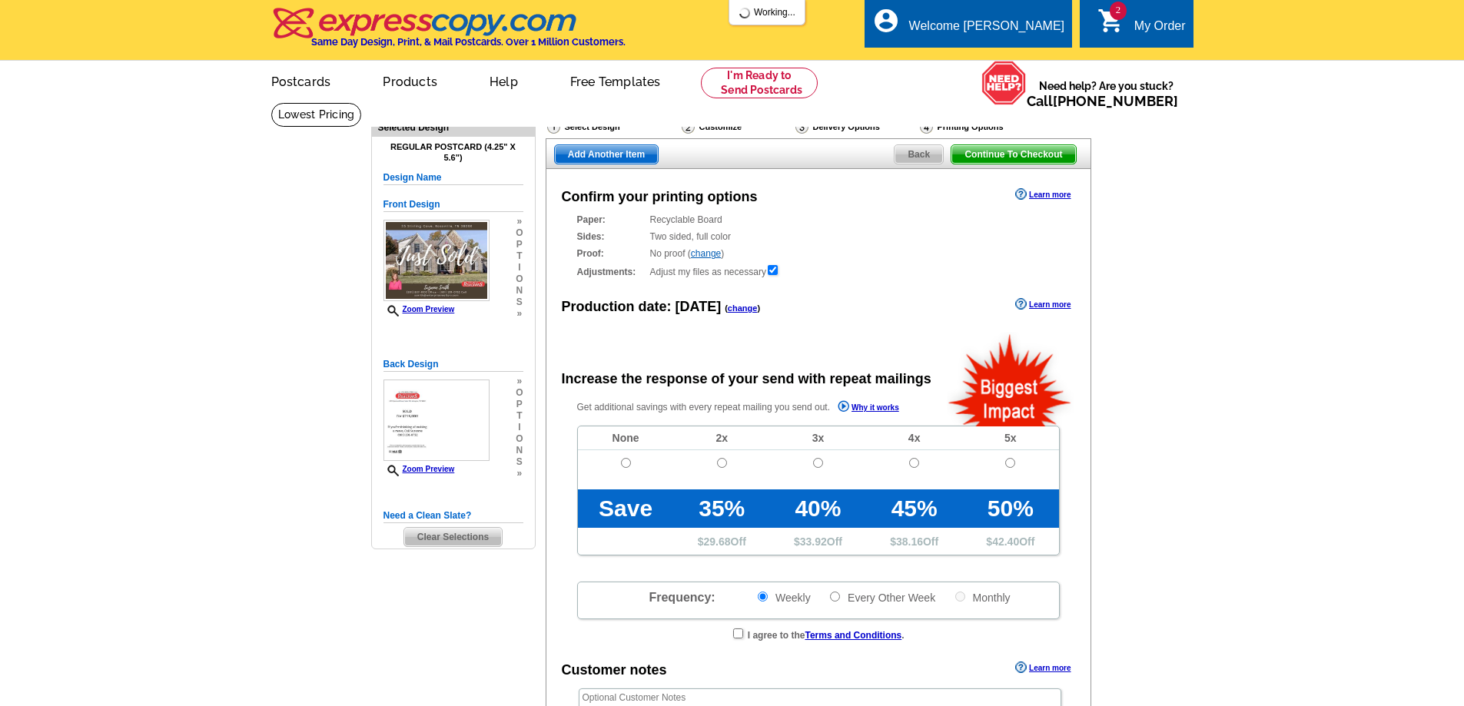
radio input "false"
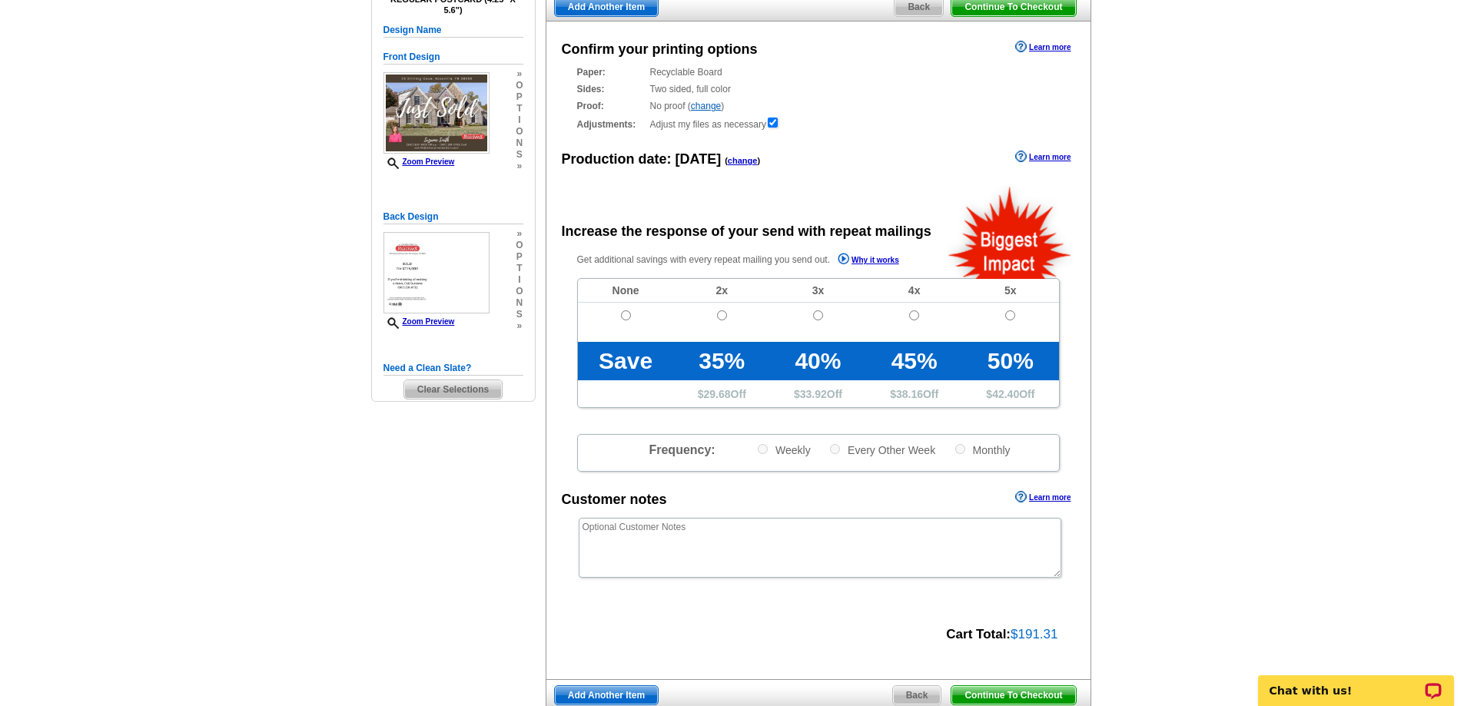
scroll to position [154, 0]
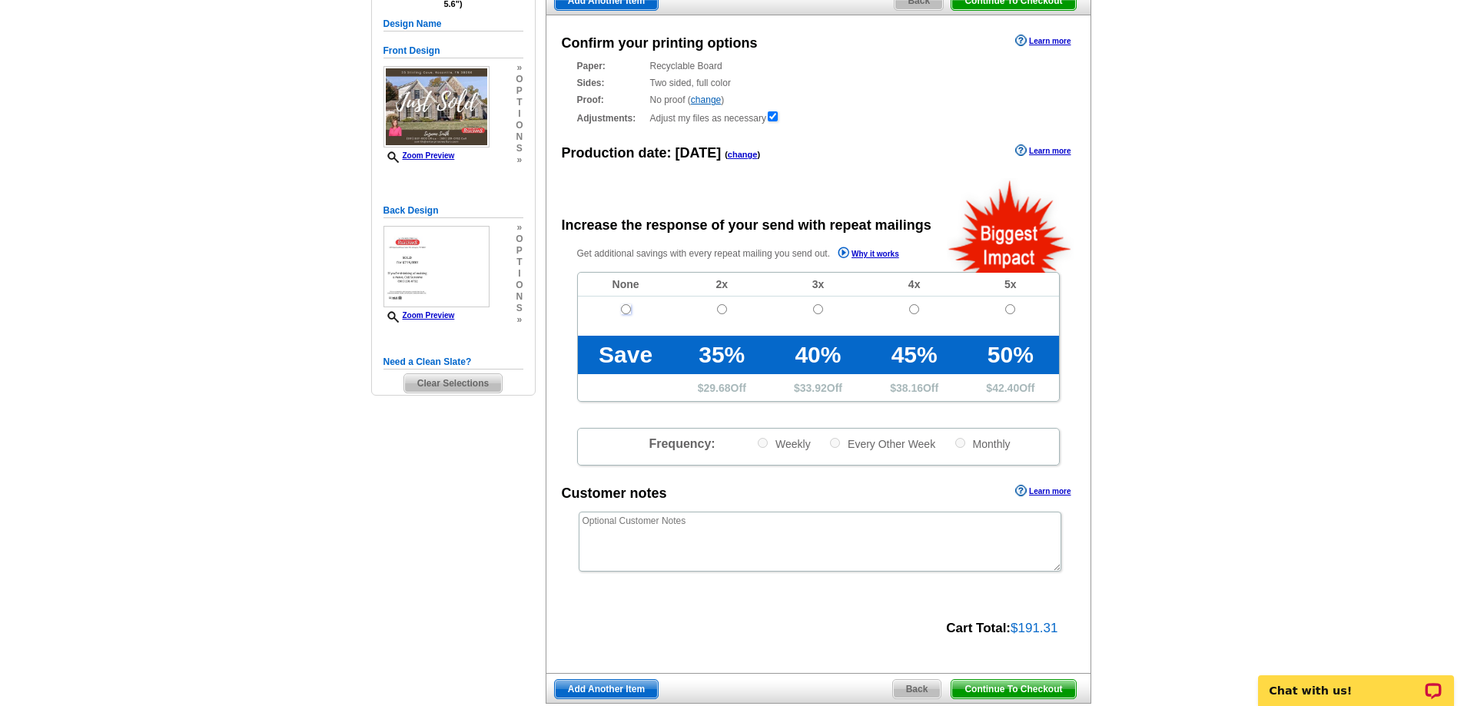
click at [626, 314] on input "radio" at bounding box center [626, 309] width 10 height 10
radio input "true"
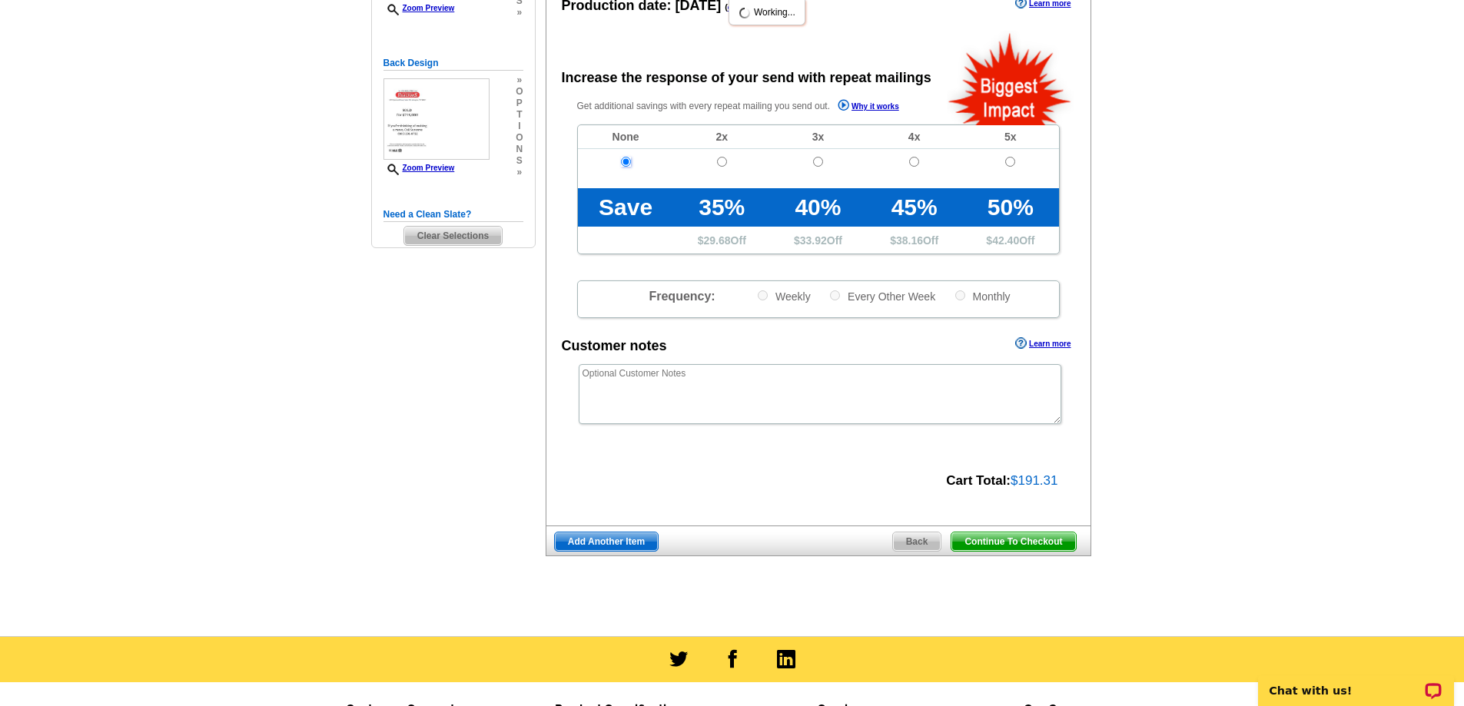
scroll to position [307, 0]
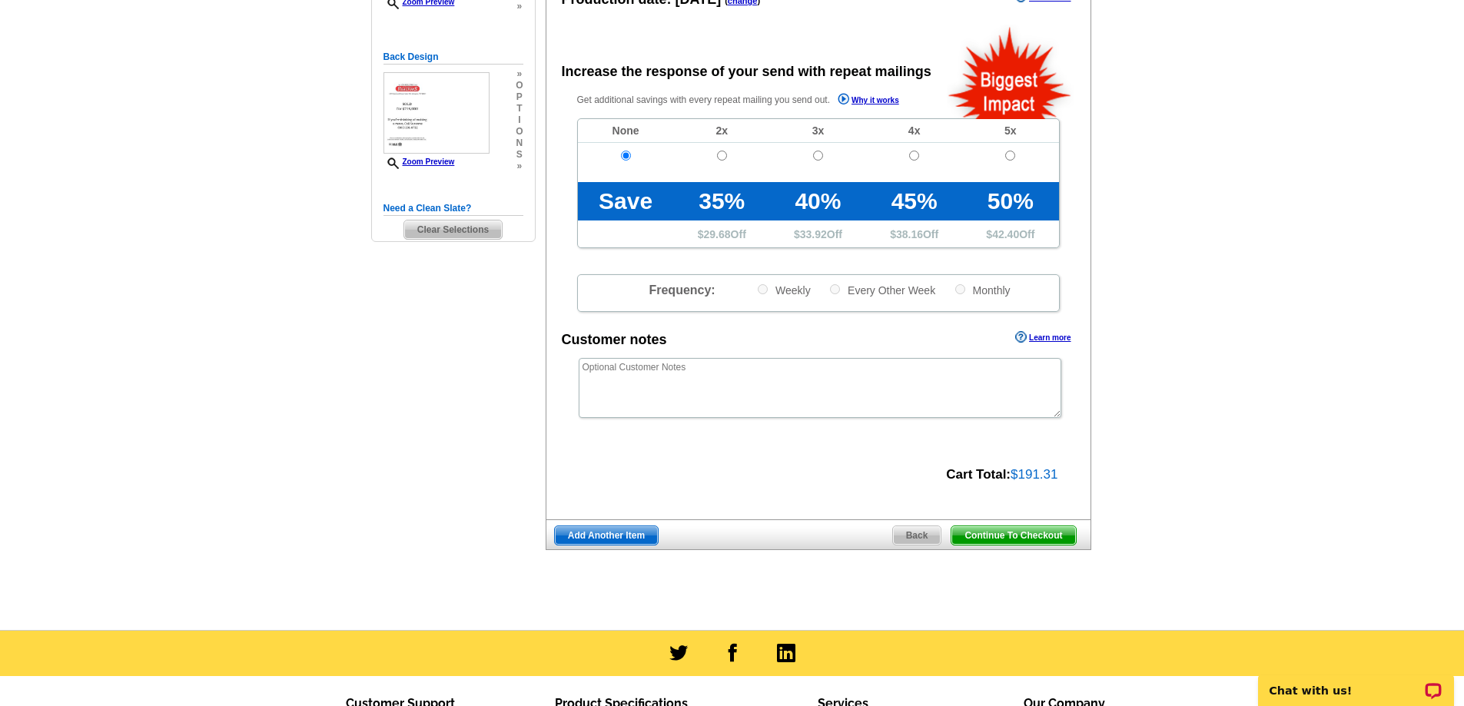
click at [595, 540] on span "Add Another Item" at bounding box center [606, 536] width 103 height 18
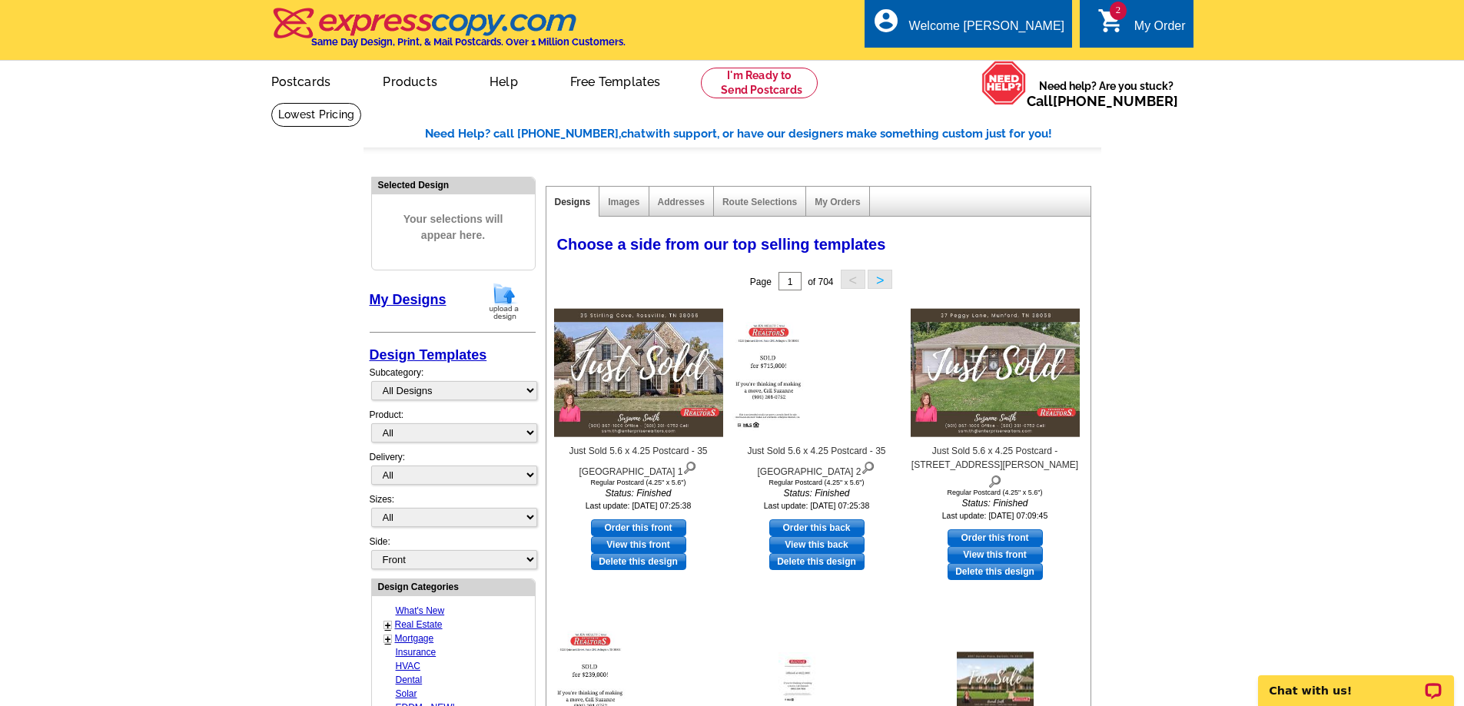
click at [513, 301] on img at bounding box center [504, 301] width 40 height 39
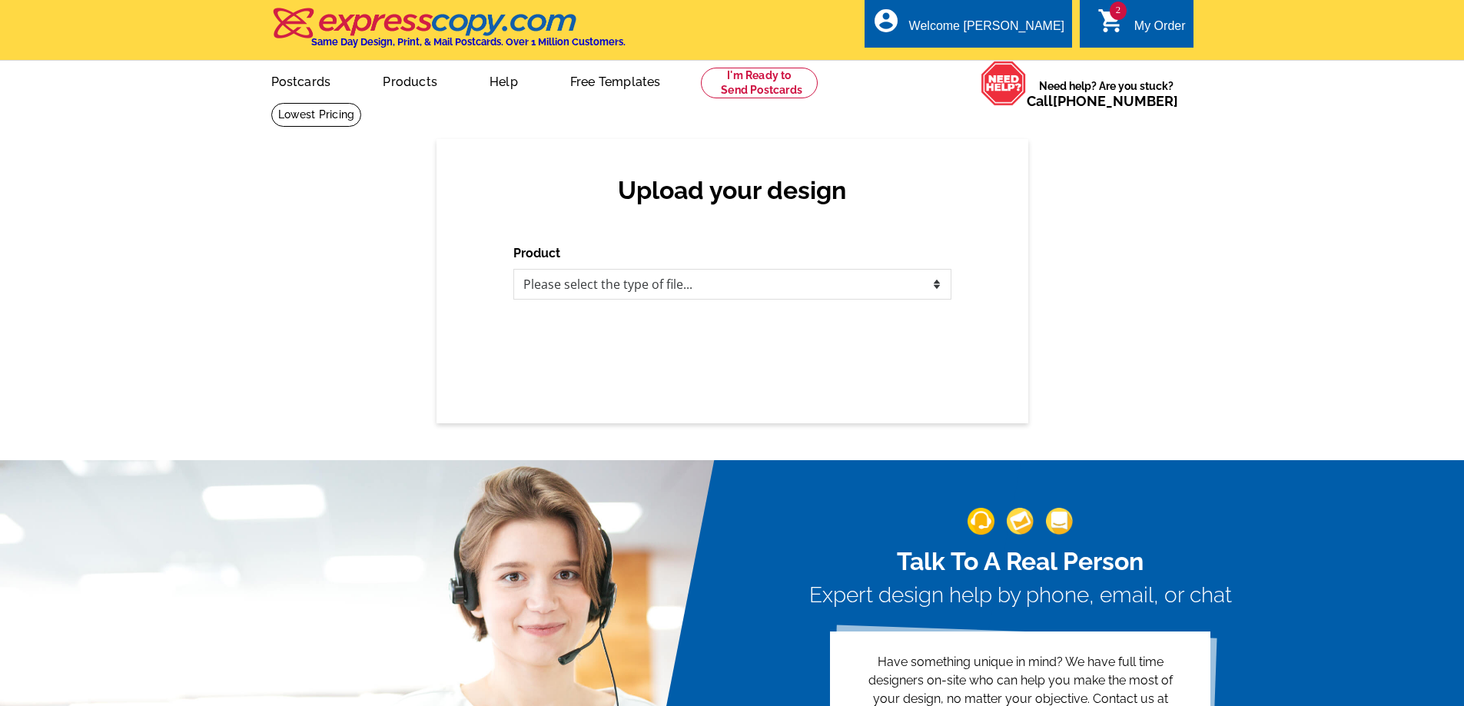
select select "1"
click at [513, 270] on select "Please select the type of file... Postcards Business Cards Letters and flyers G…" at bounding box center [732, 284] width 438 height 31
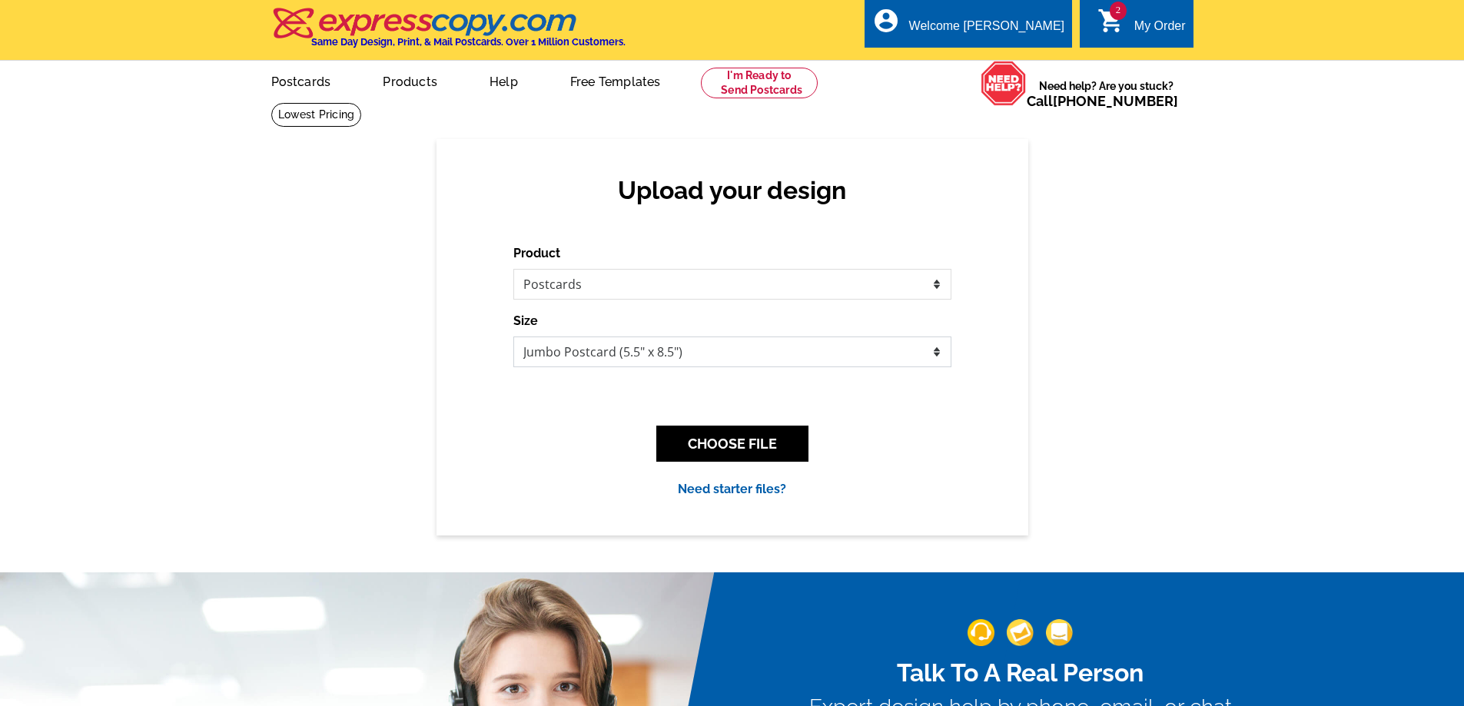
click at [630, 354] on select "Jumbo Postcard (5.5" x 8.5") Regular Postcard (4.25" x 5.6") Panoramic Postcard…" at bounding box center [732, 352] width 438 height 31
select select "1"
click at [513, 337] on select "Jumbo Postcard (5.5" x 8.5") Regular Postcard (4.25" x 5.6") Panoramic Postcard…" at bounding box center [732, 352] width 438 height 31
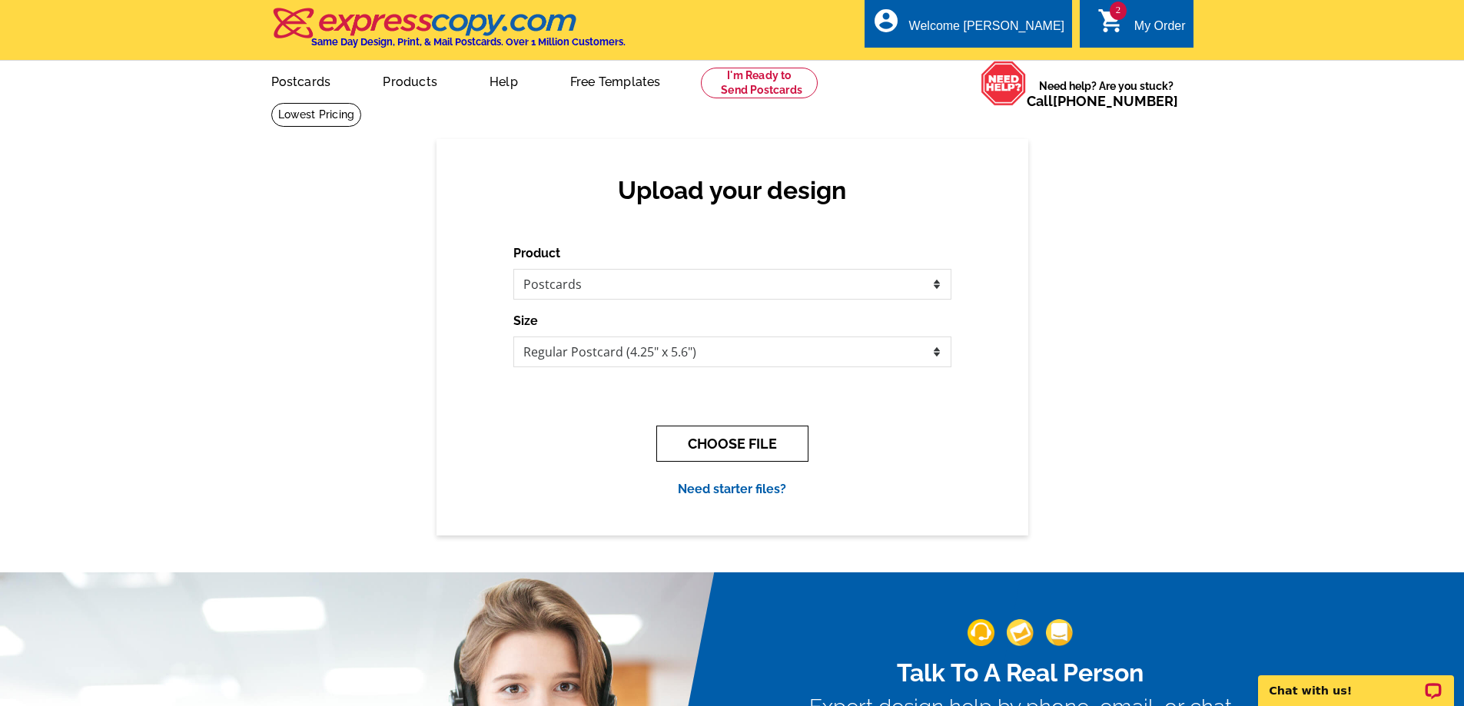
click at [762, 433] on button "CHOOSE FILE" at bounding box center [732, 444] width 152 height 36
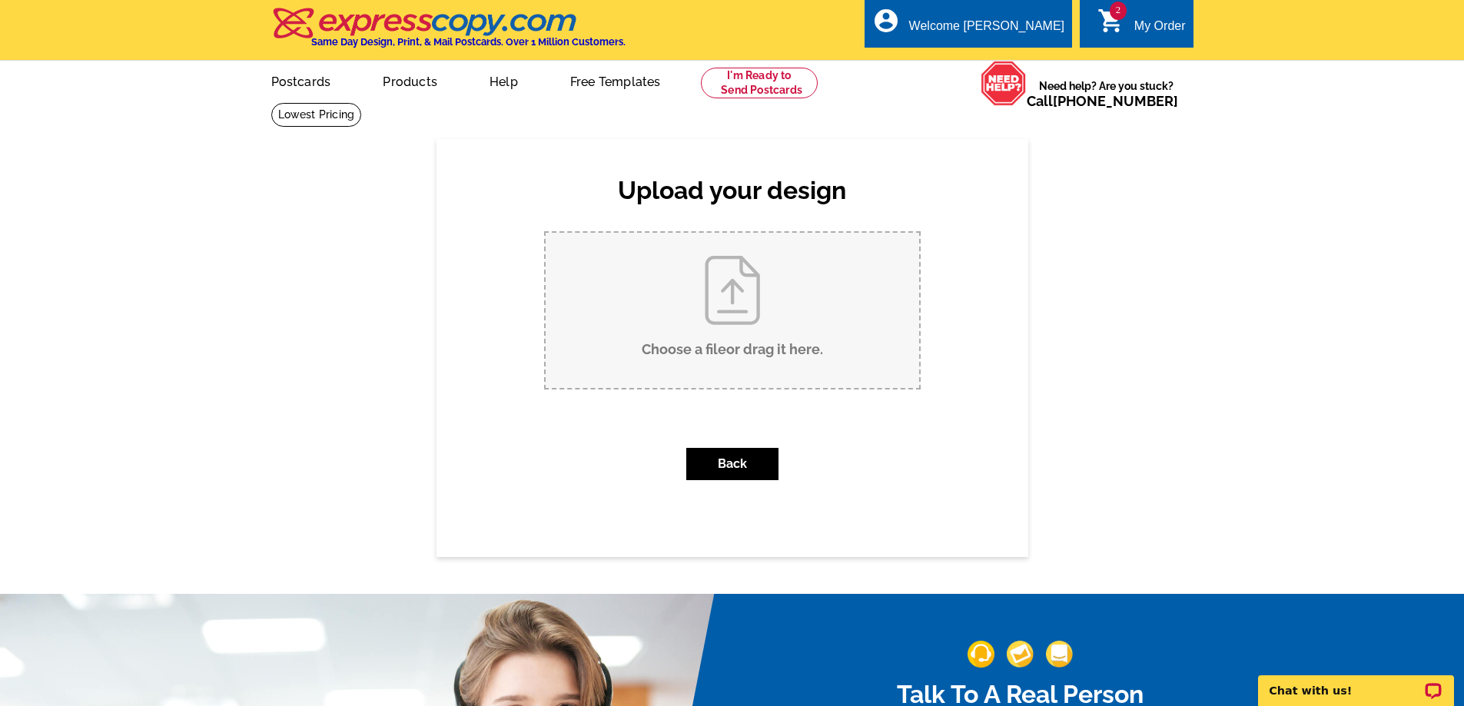
click at [785, 333] on input "Choose a file or drag it here ." at bounding box center [733, 310] width 374 height 155
type input "C:\fakepath\Just Sold 5.6 x 4.25 Postcard - 4081 Brunswick Road.pdf"
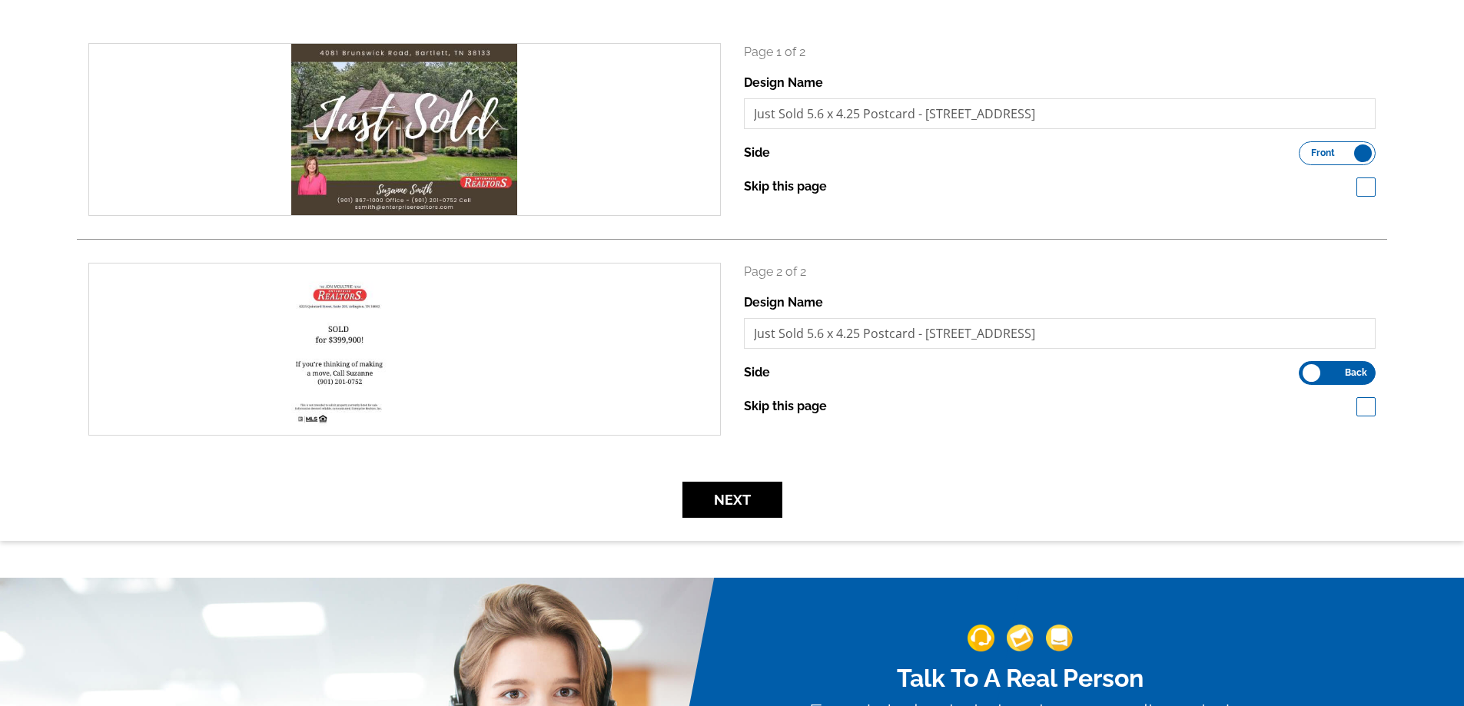
scroll to position [231, 0]
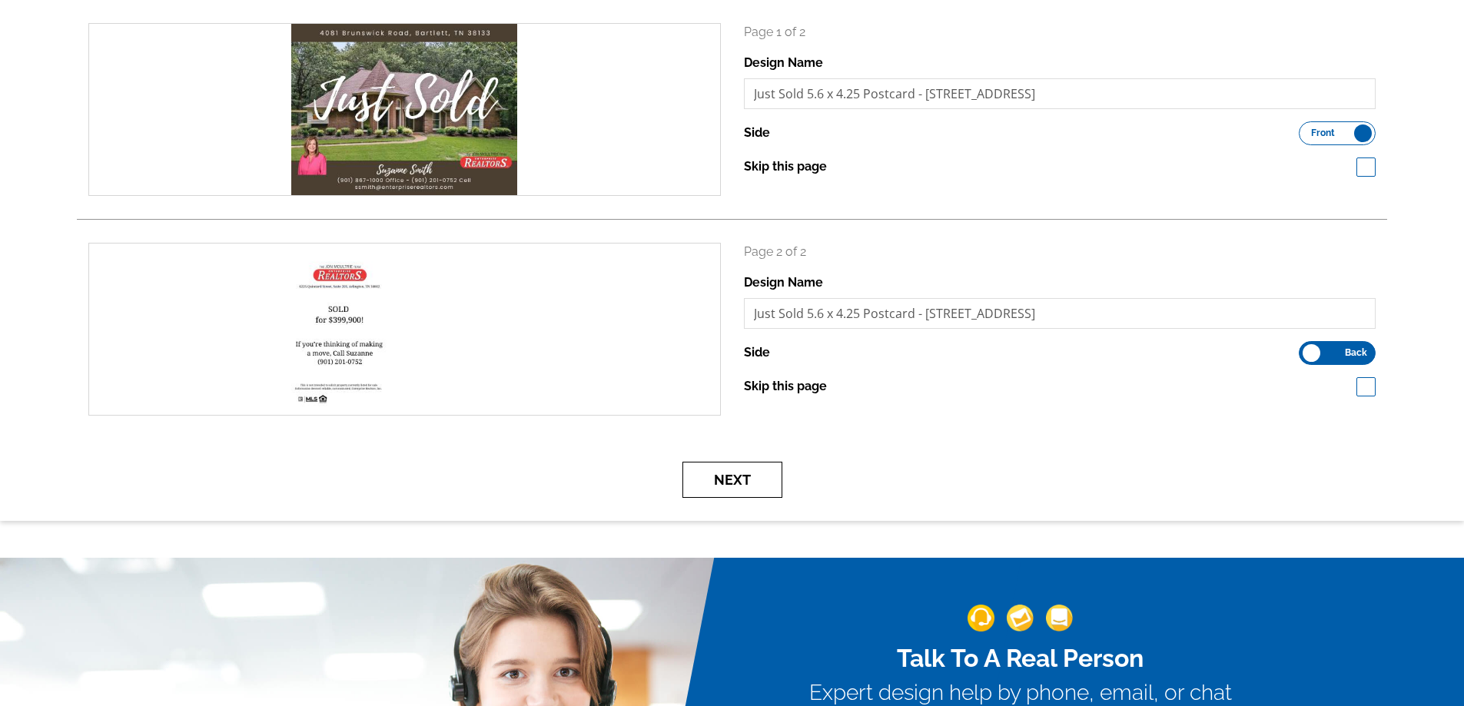
click at [739, 477] on button "Next" at bounding box center [733, 480] width 100 height 36
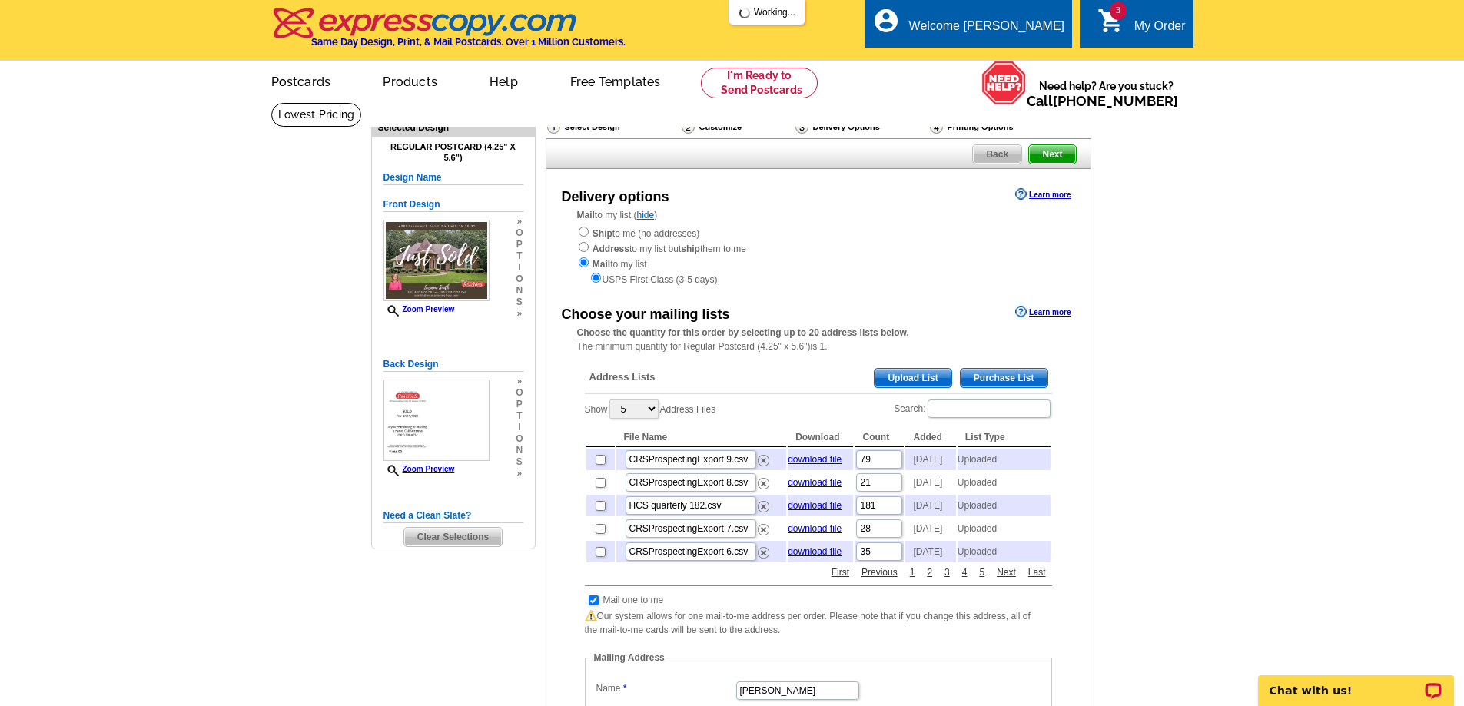
click at [902, 376] on span "Upload List" at bounding box center [913, 378] width 76 height 18
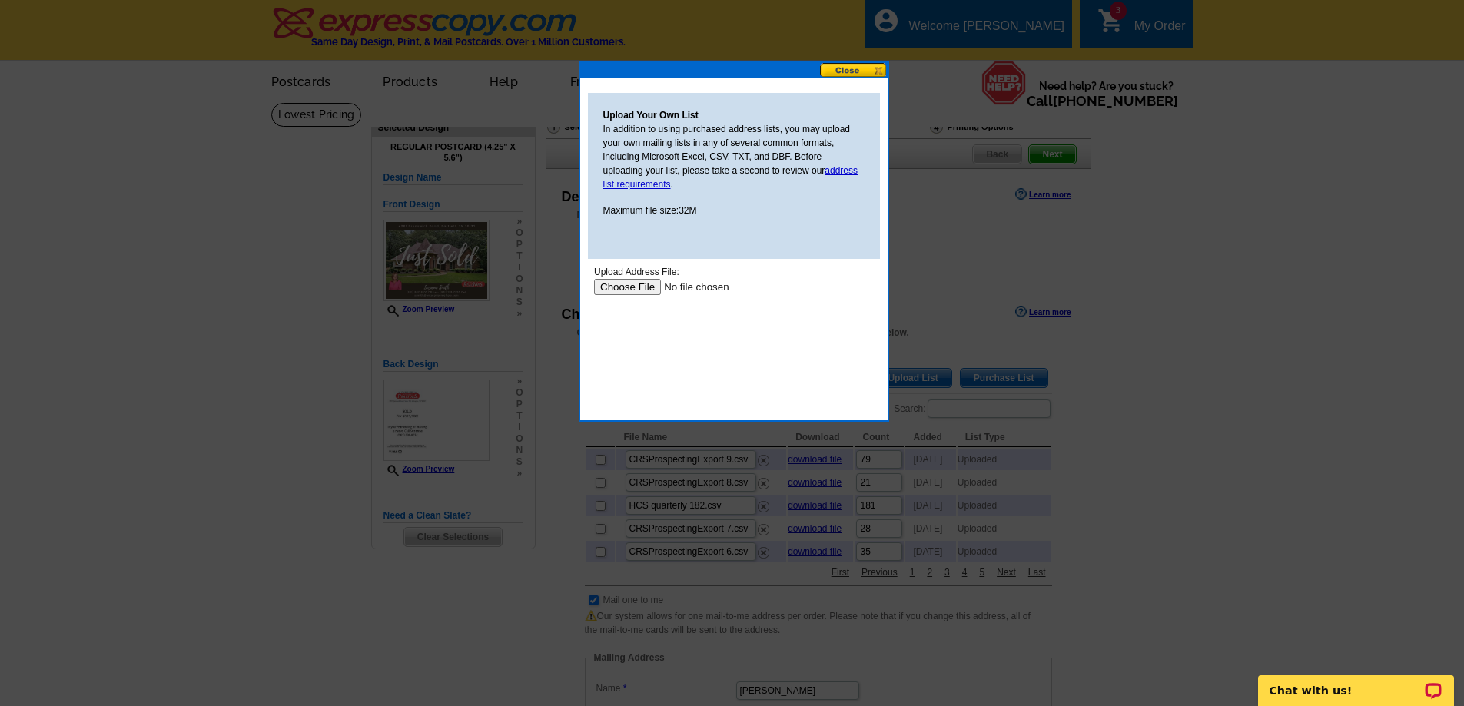
click at [626, 286] on input "file" at bounding box center [690, 287] width 194 height 16
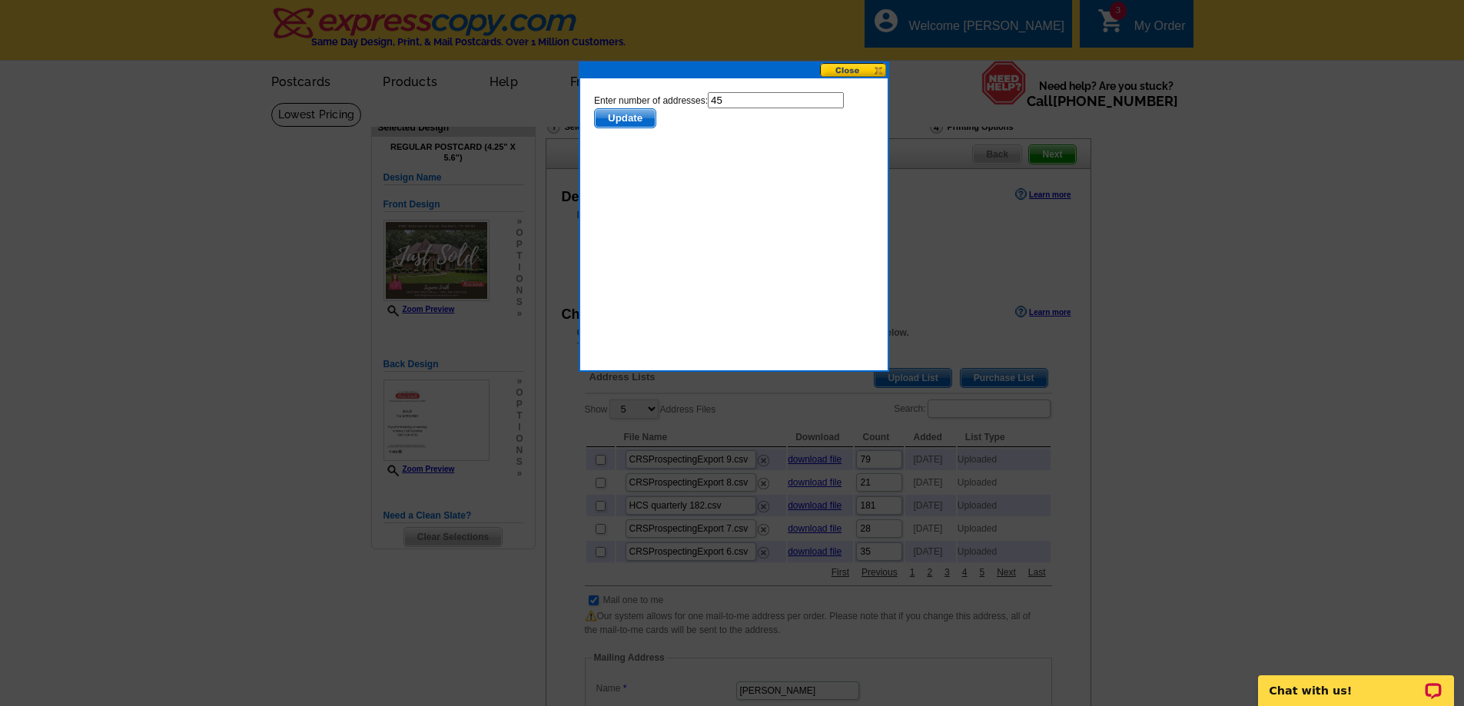
click at [739, 104] on input "45" at bounding box center [775, 100] width 136 height 16
type input "44"
click at [629, 121] on span "Update" at bounding box center [624, 118] width 61 height 18
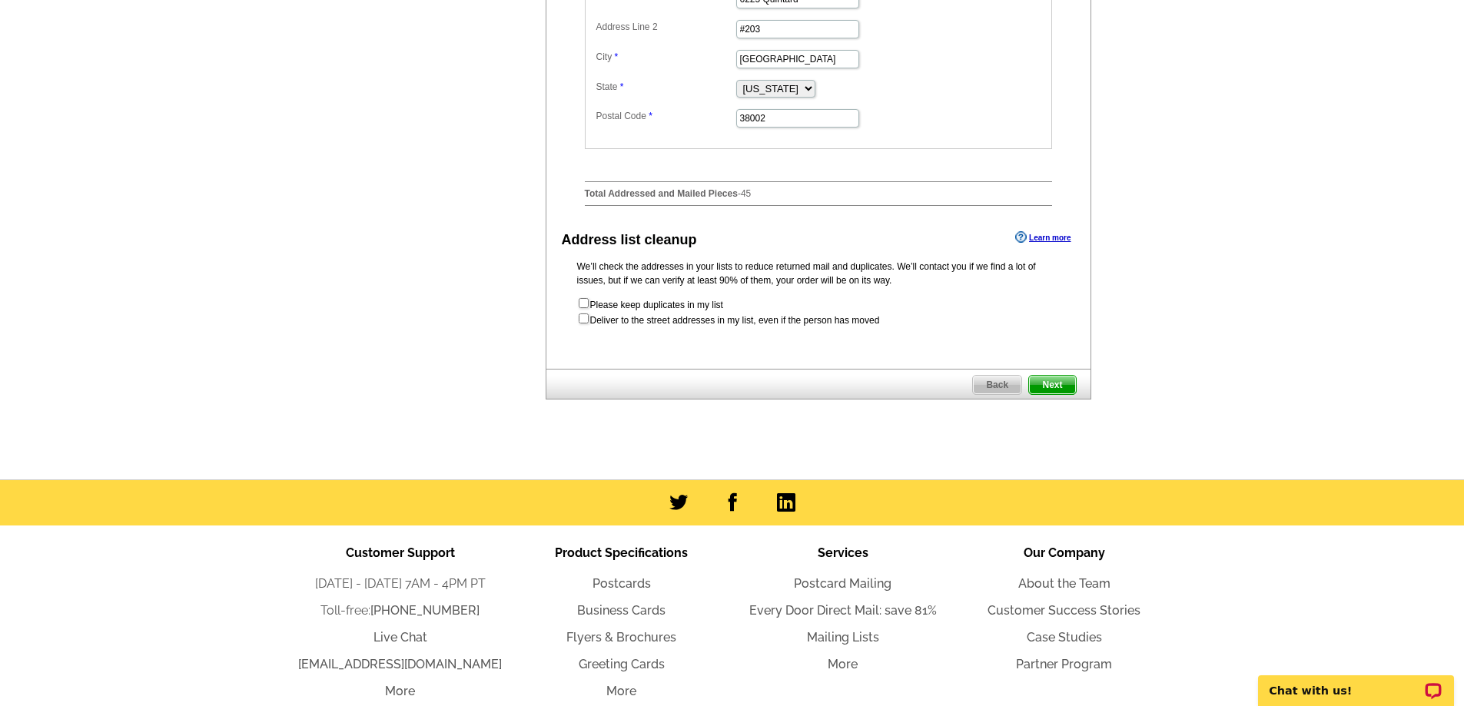
scroll to position [769, 0]
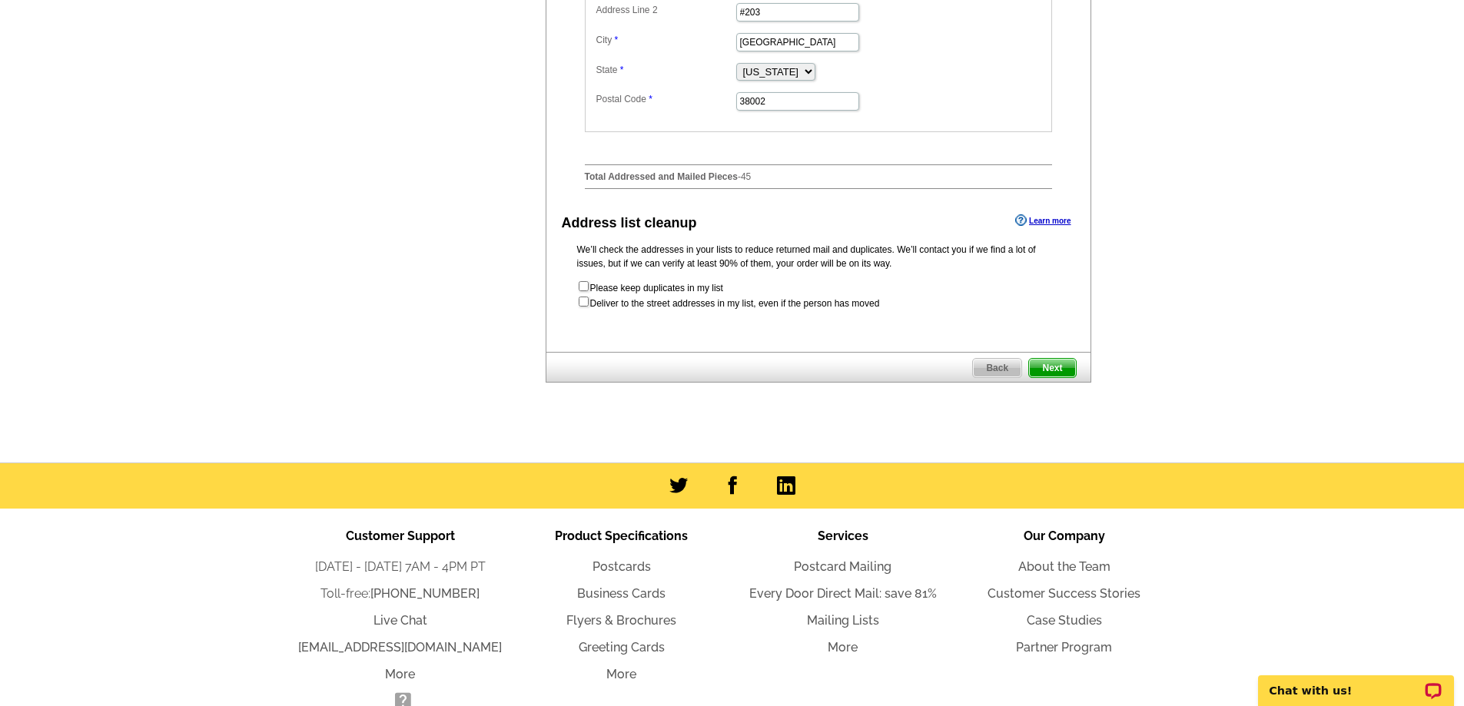
click at [1047, 377] on span "Next" at bounding box center [1052, 368] width 46 height 18
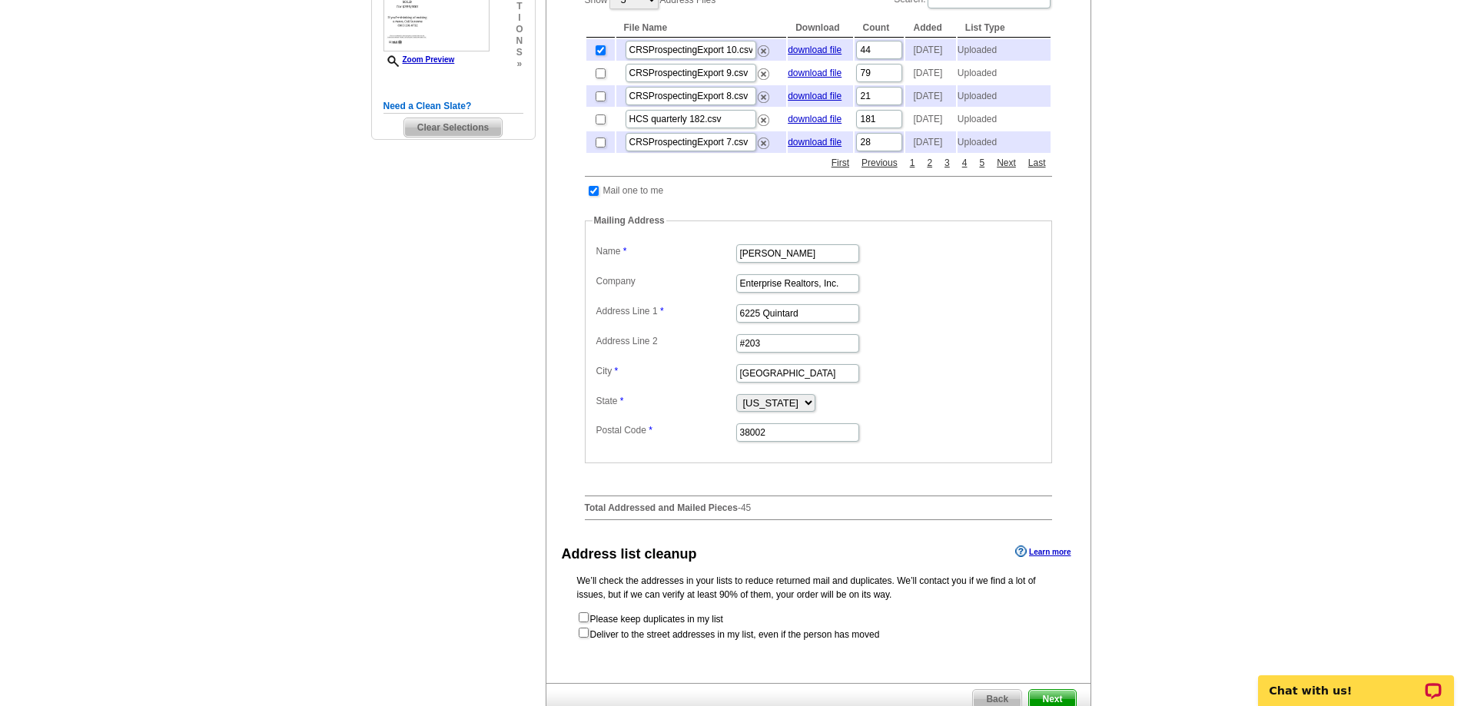
scroll to position [384, 0]
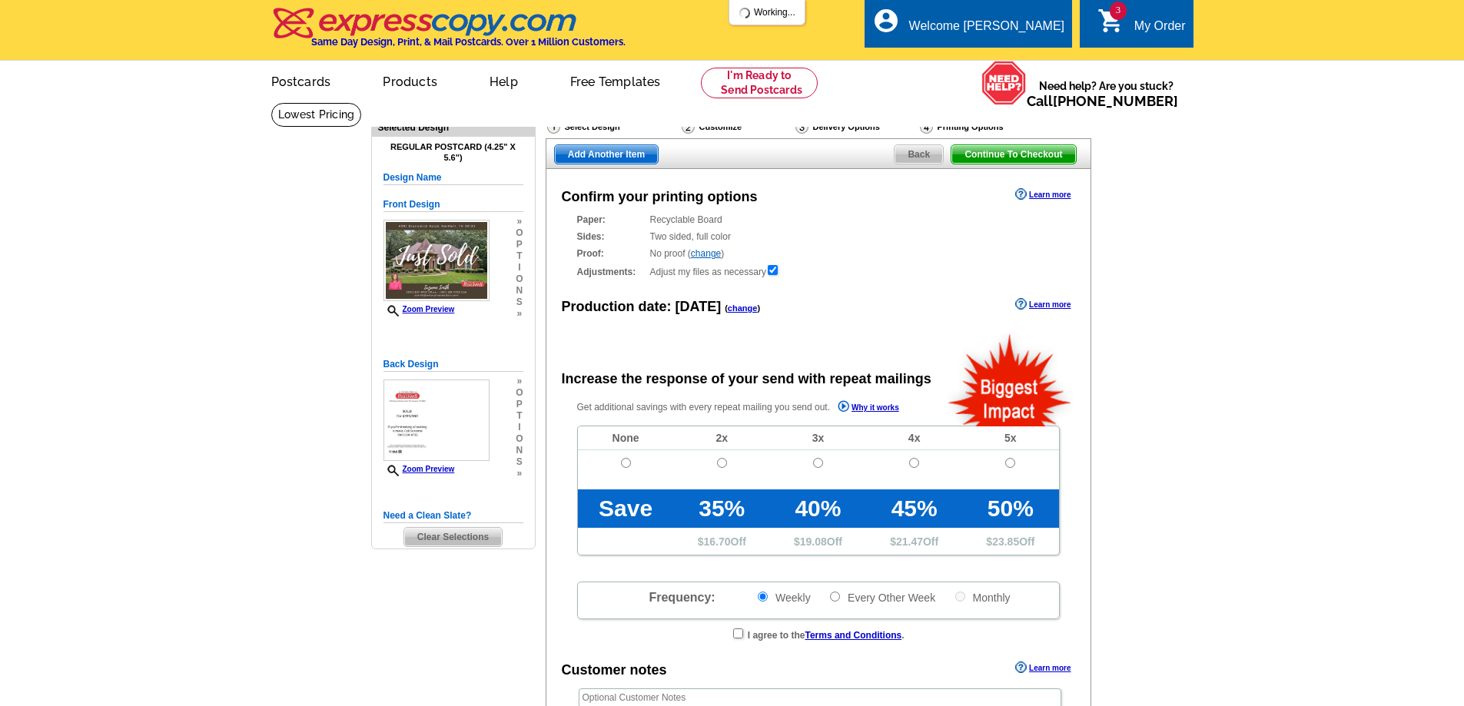
radio input "false"
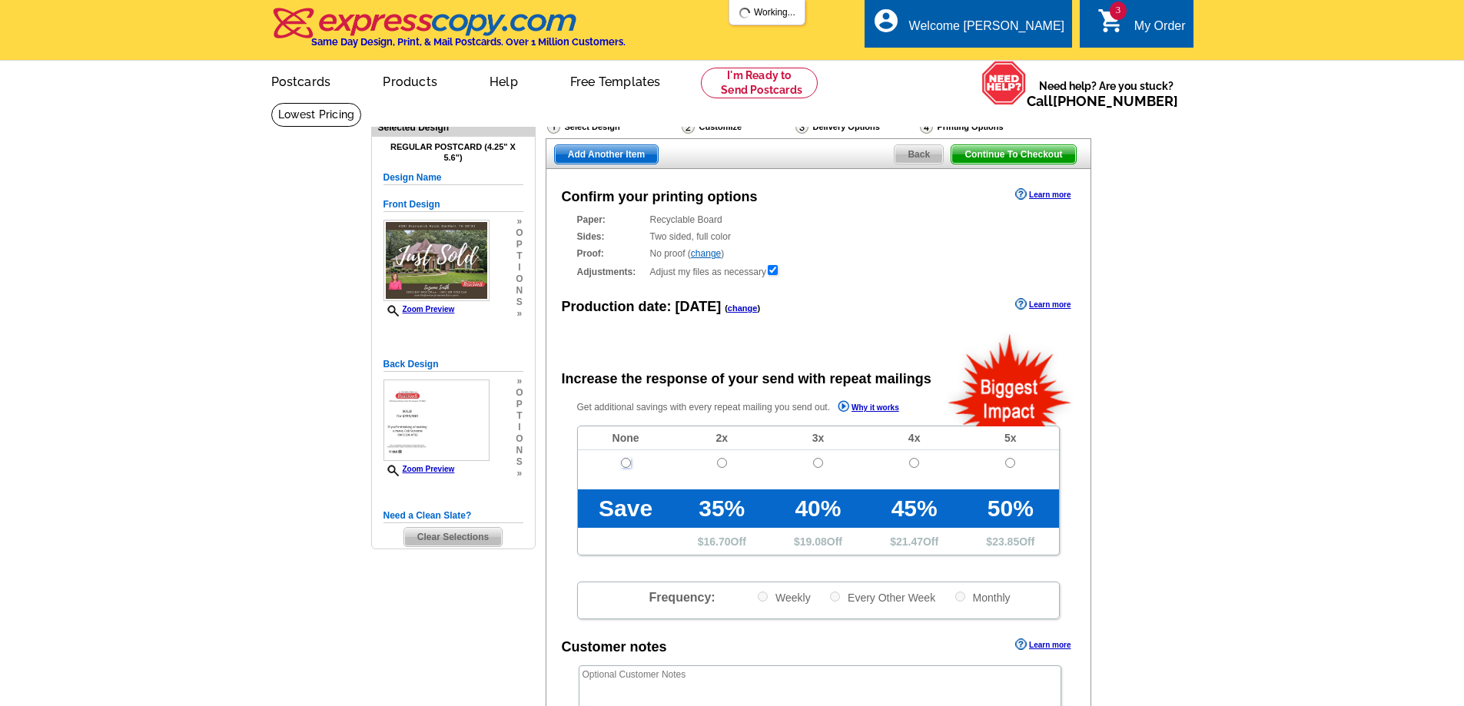
click at [626, 467] on input "radio" at bounding box center [626, 463] width 10 height 10
radio input "true"
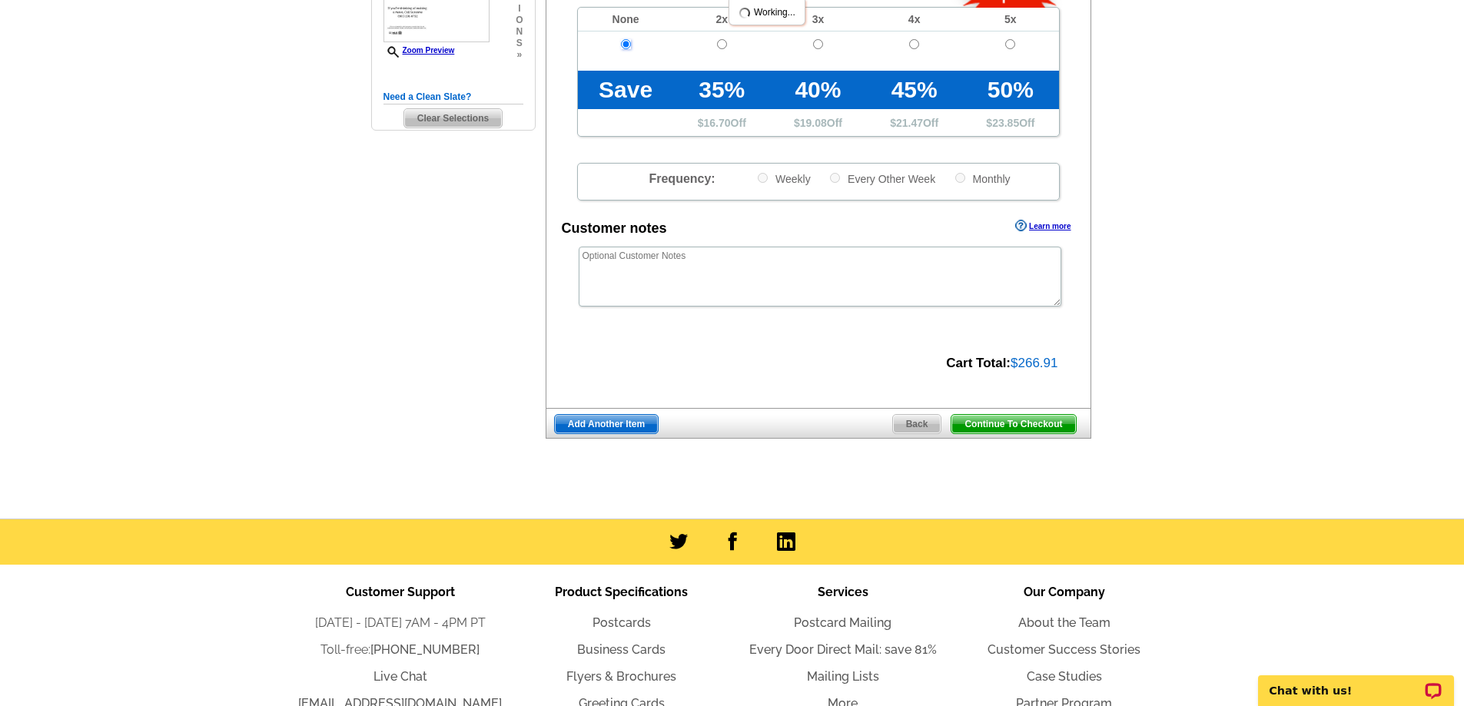
scroll to position [461, 0]
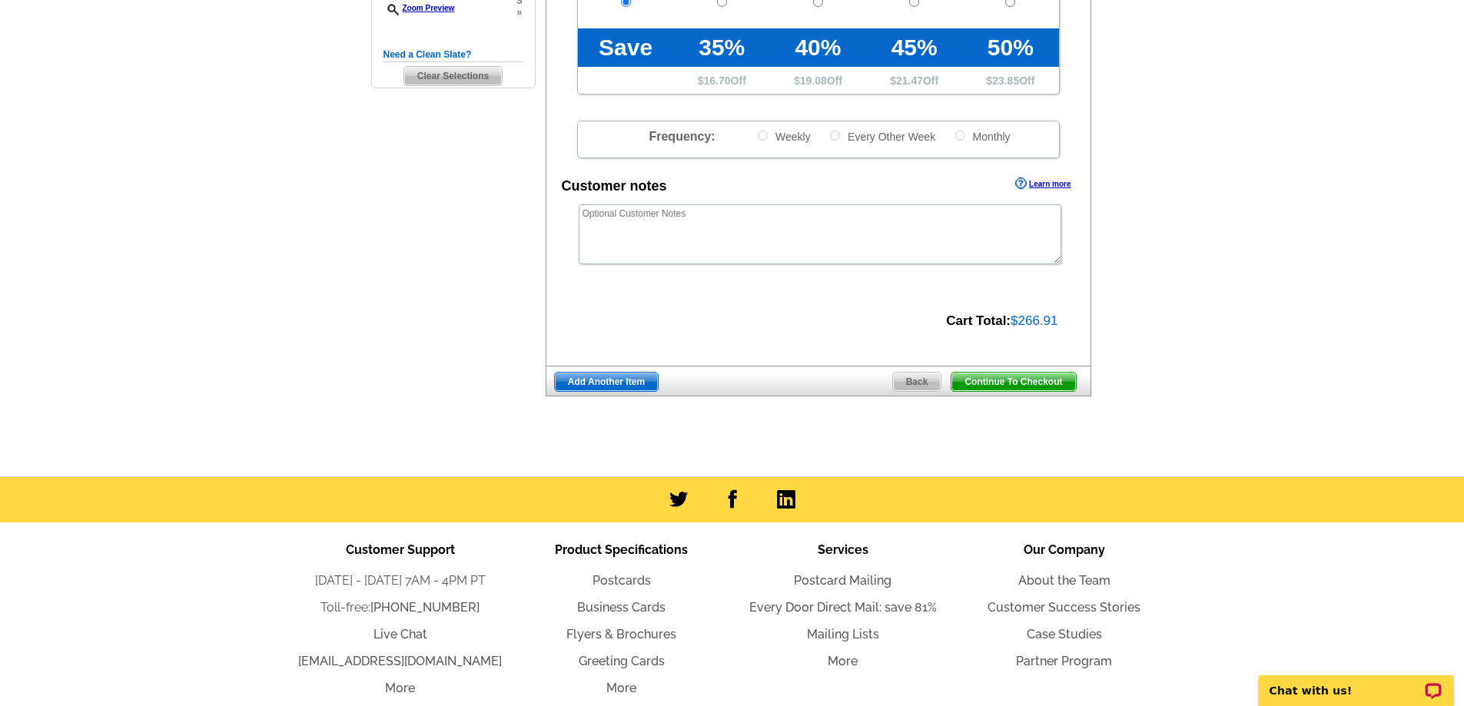
click at [1008, 387] on span "Continue To Checkout" at bounding box center [1014, 382] width 124 height 18
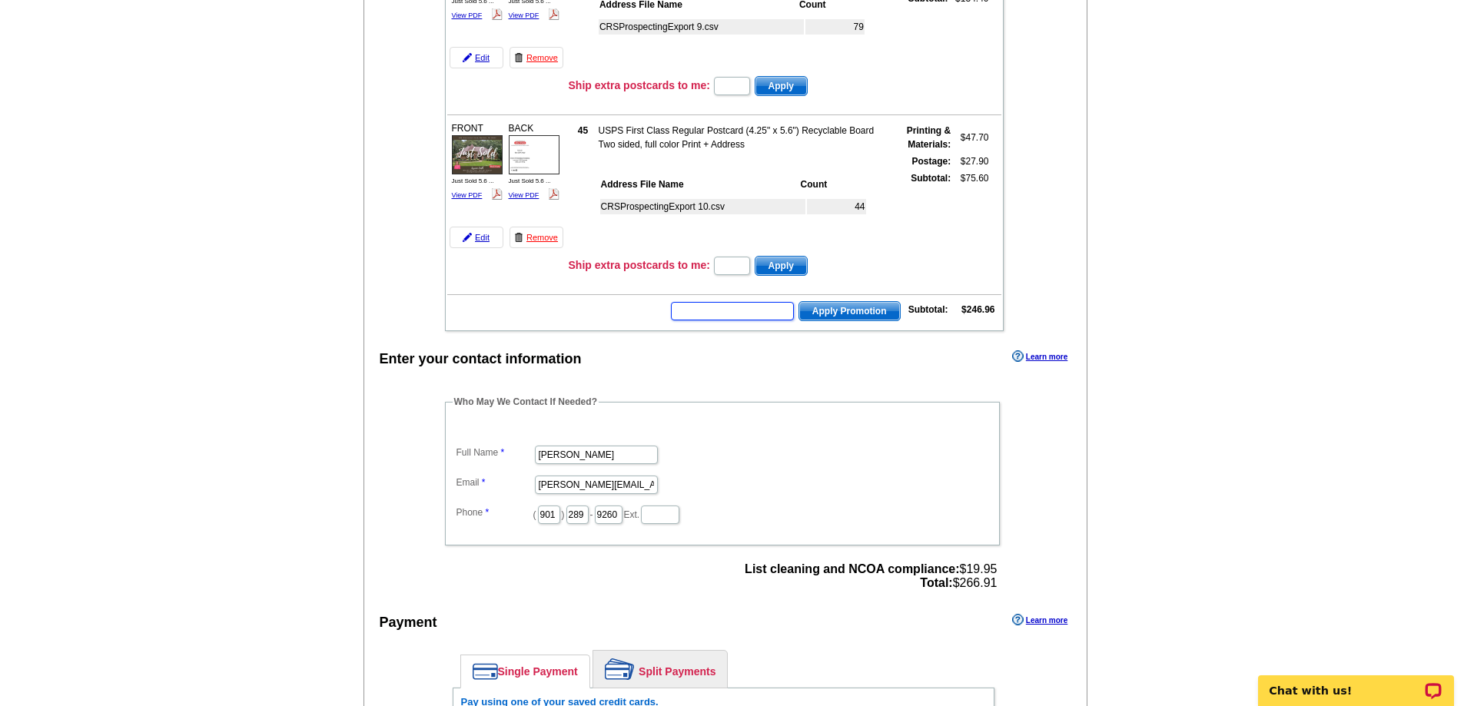
click at [783, 317] on input "text" at bounding box center [732, 311] width 123 height 18
type input "SMS60w"
click at [847, 314] on span "Apply Promotion" at bounding box center [849, 311] width 101 height 18
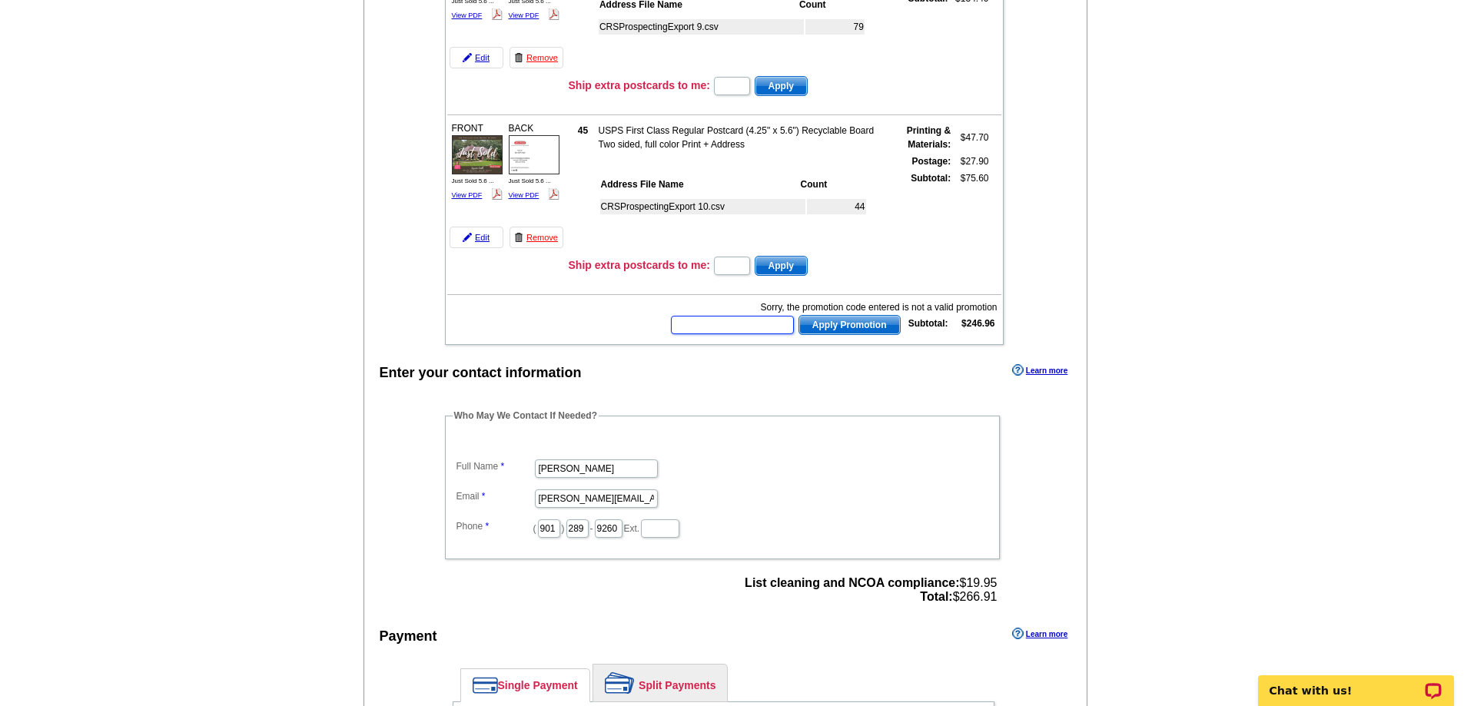
click at [739, 334] on input "text" at bounding box center [732, 325] width 123 height 18
type input "sms40!"
click at [880, 331] on span "Apply Promotion" at bounding box center [849, 325] width 101 height 18
click at [776, 325] on input "text" at bounding box center [732, 325] width 123 height 18
type input "SMS40!"
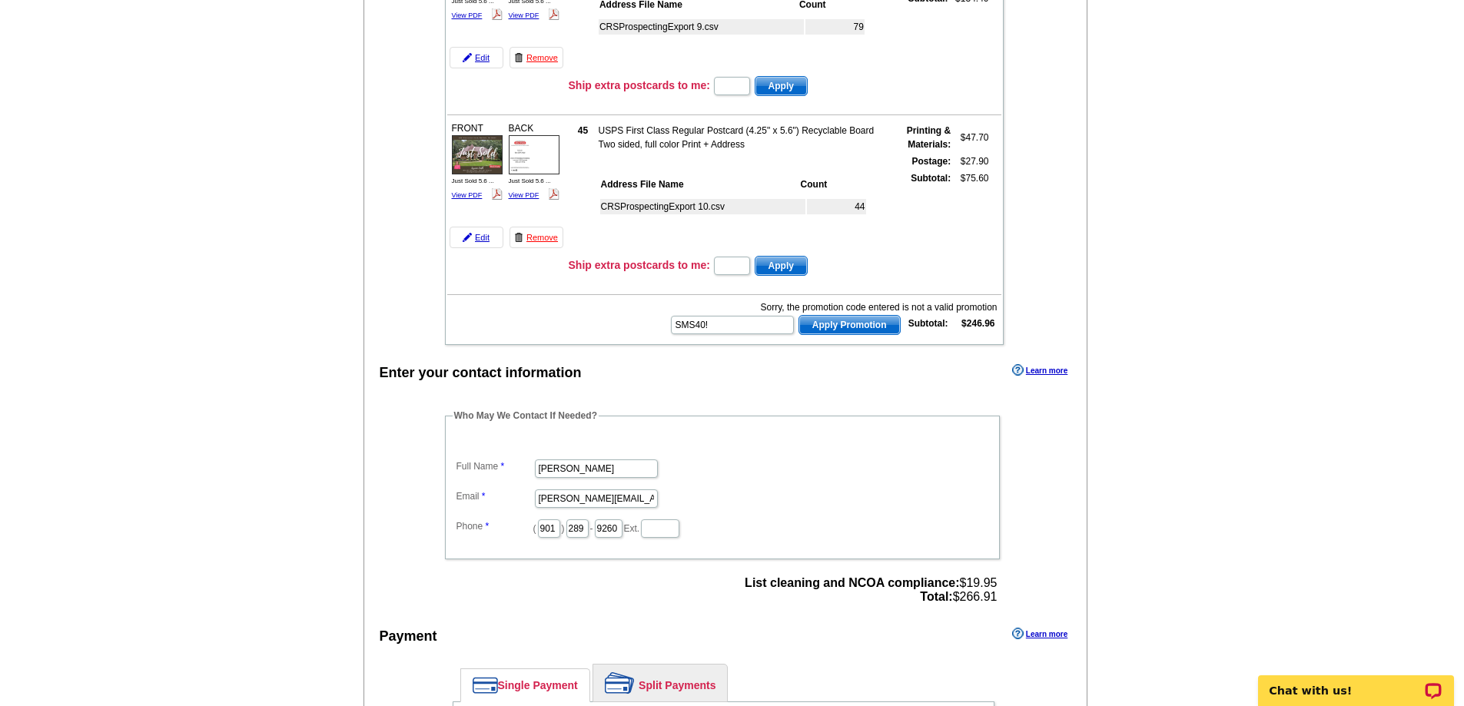
click at [834, 339] on table "FRONT Just Sold 5.6 ... View PDF" at bounding box center [724, 48] width 559 height 593
click at [831, 321] on span "Apply Promotion" at bounding box center [849, 325] width 101 height 18
click at [754, 323] on input "text" at bounding box center [732, 325] width 123 height 18
type input "s"
type input "SMS60w"
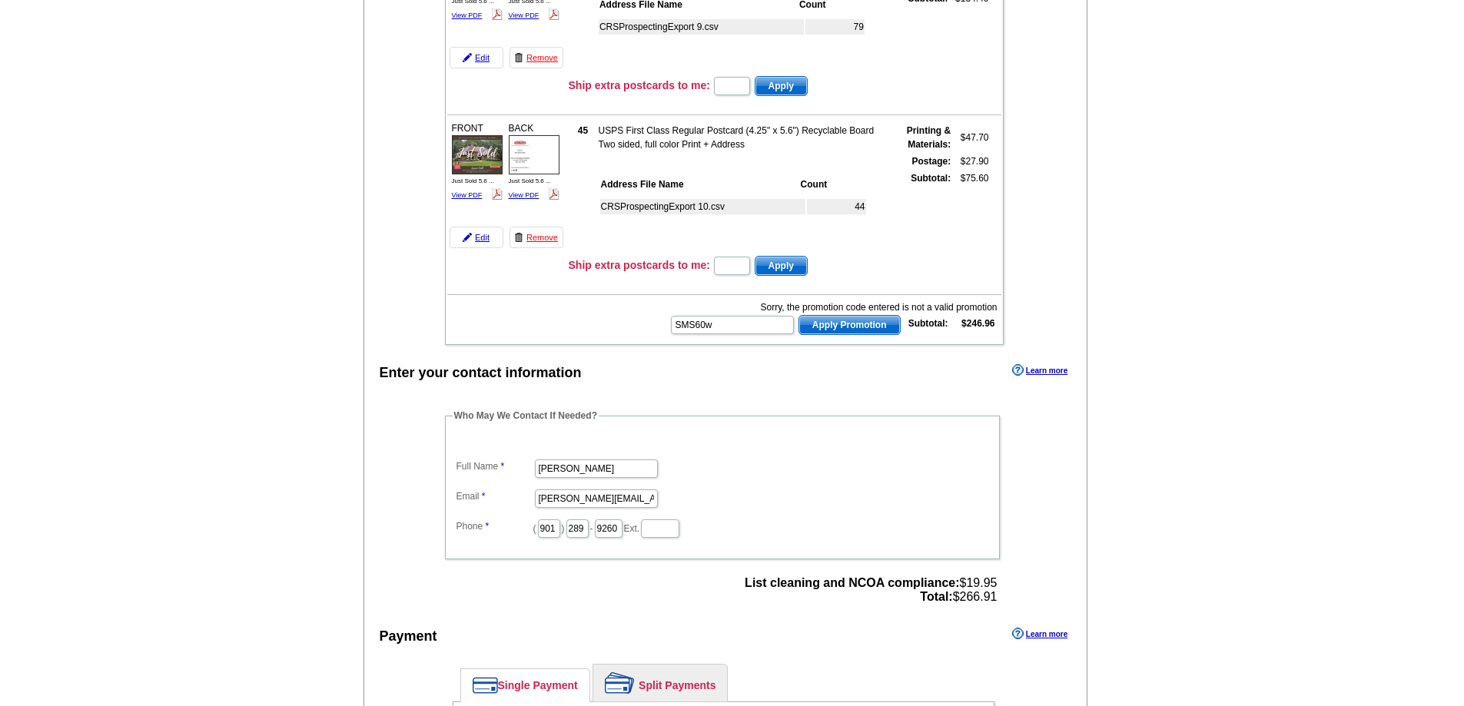
click at [839, 323] on span "Apply Promotion" at bounding box center [849, 325] width 101 height 18
click at [763, 323] on input "text" at bounding box center [732, 325] width 123 height 18
type input "hurry40"
click at [840, 330] on span "Apply Promotion" at bounding box center [849, 325] width 101 height 18
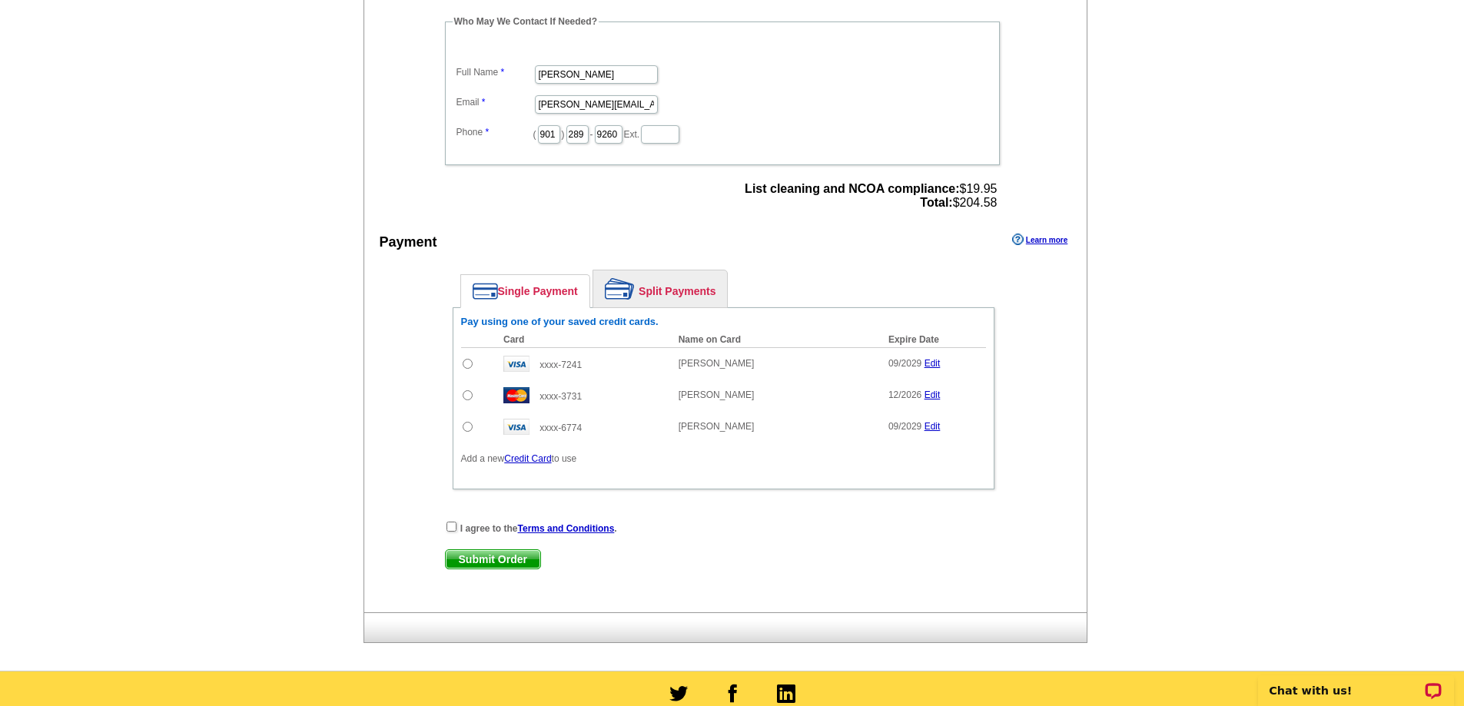
scroll to position [922, 0]
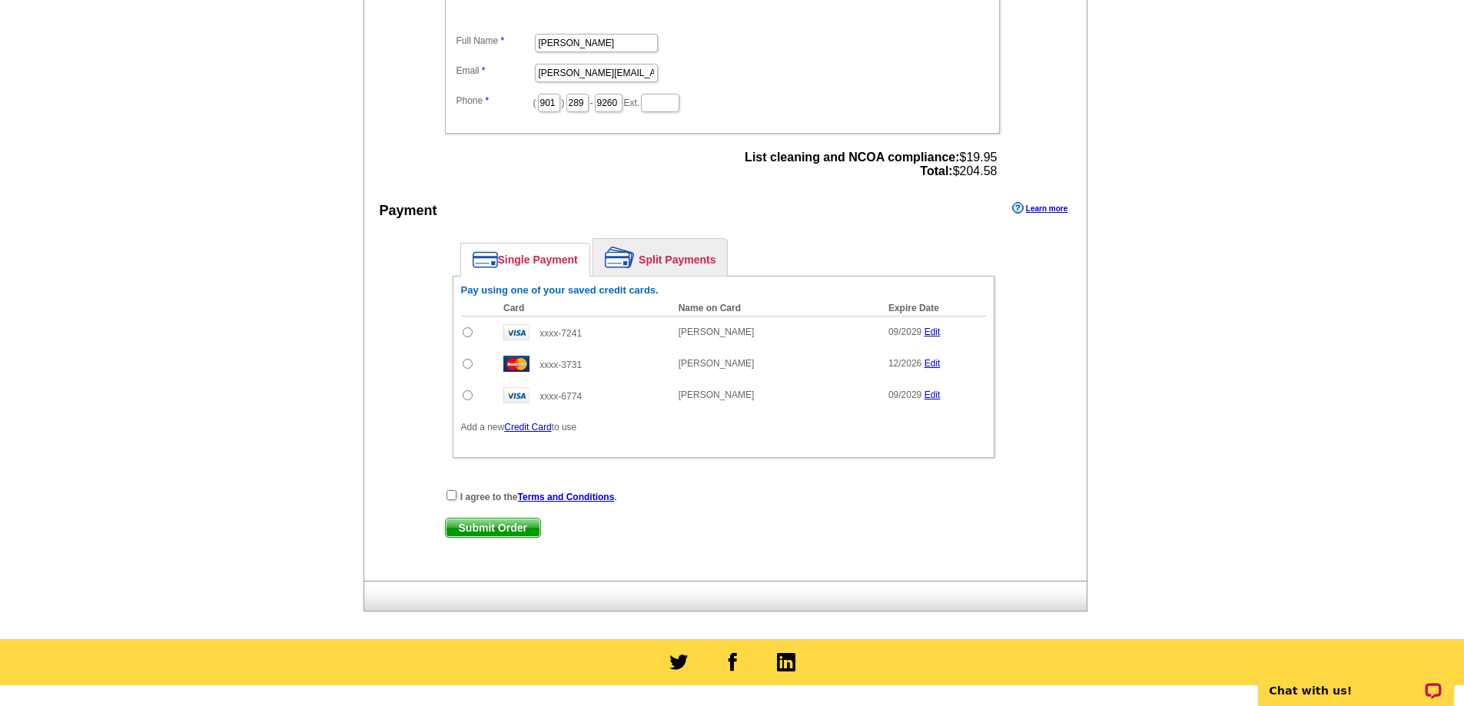
click at [467, 332] on input "radio" at bounding box center [468, 332] width 10 height 10
radio input "true"
click at [452, 493] on input "checkbox" at bounding box center [452, 495] width 10 height 10
checkbox input "true"
click at [508, 532] on span "Submit Order" at bounding box center [493, 528] width 95 height 18
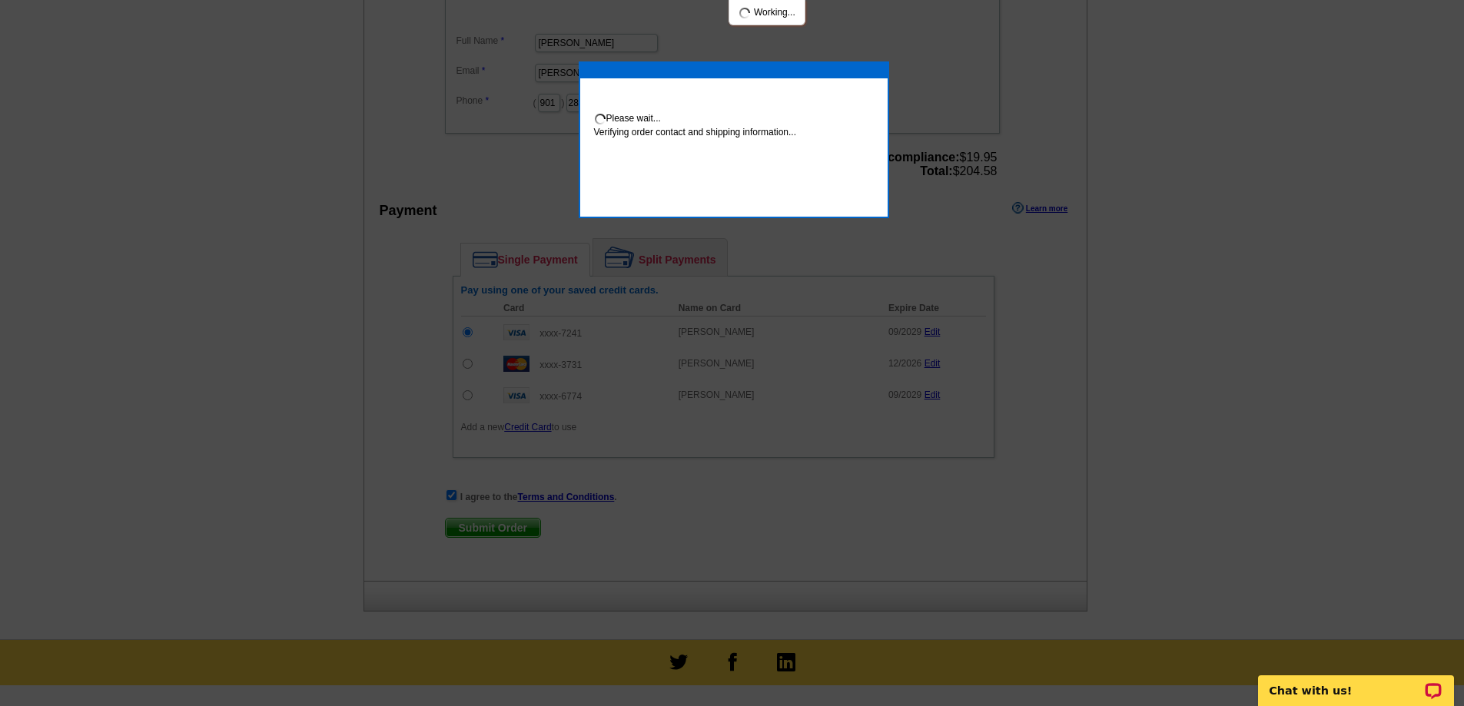
scroll to position [916, 0]
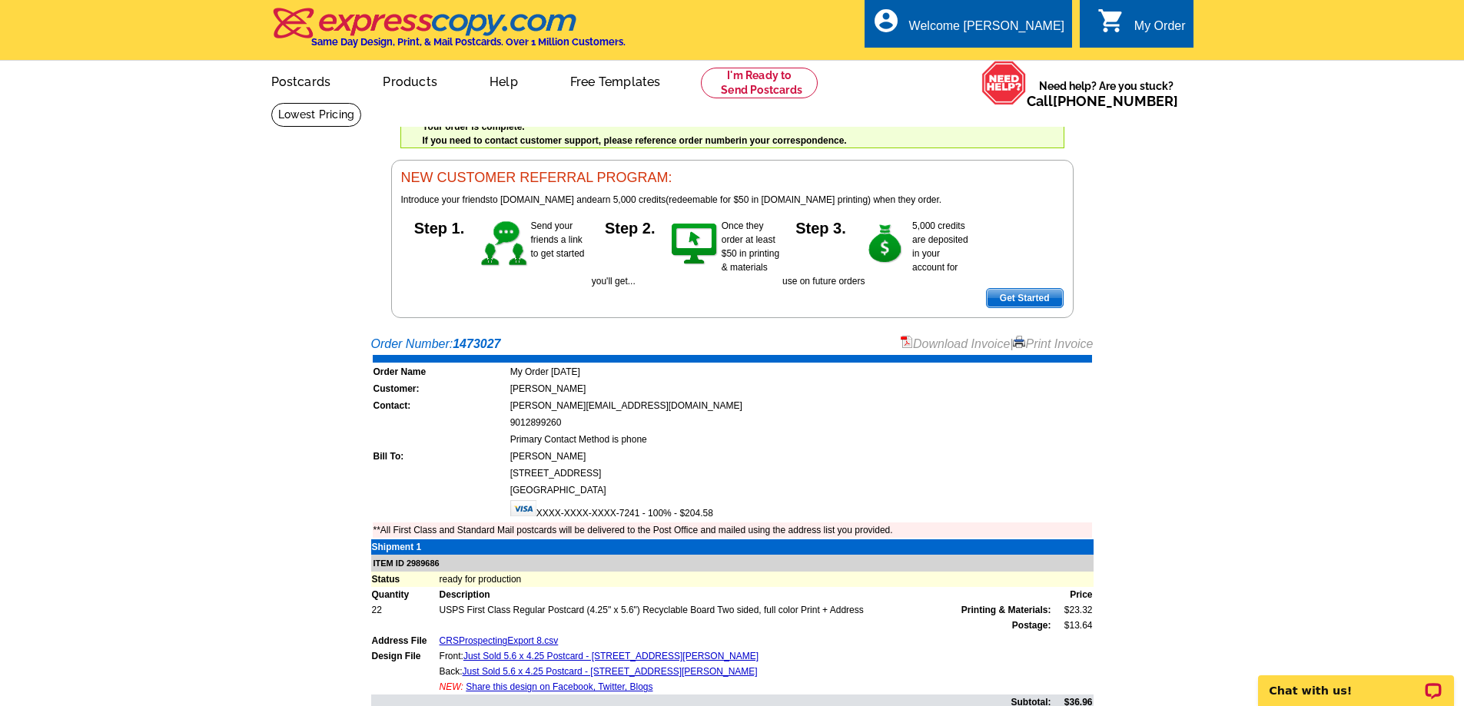
click at [1072, 351] on link "Print Invoice" at bounding box center [1053, 343] width 80 height 13
